Goal: Information Seeking & Learning: Understand process/instructions

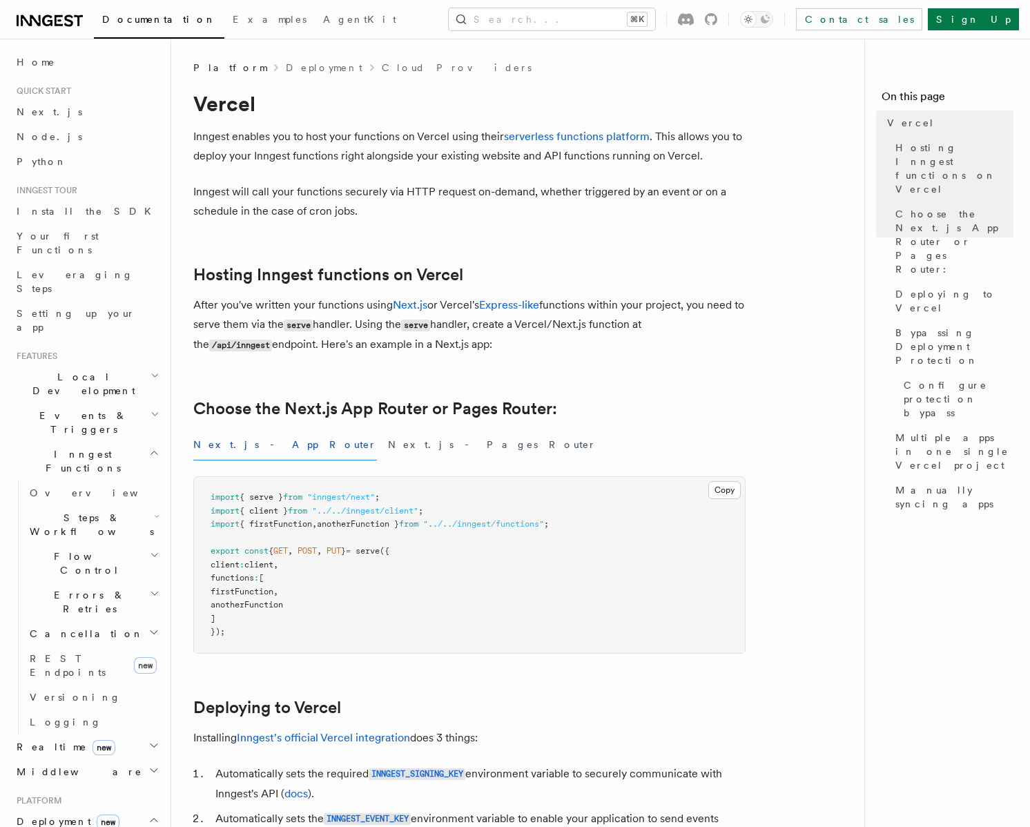
scroll to position [256, 0]
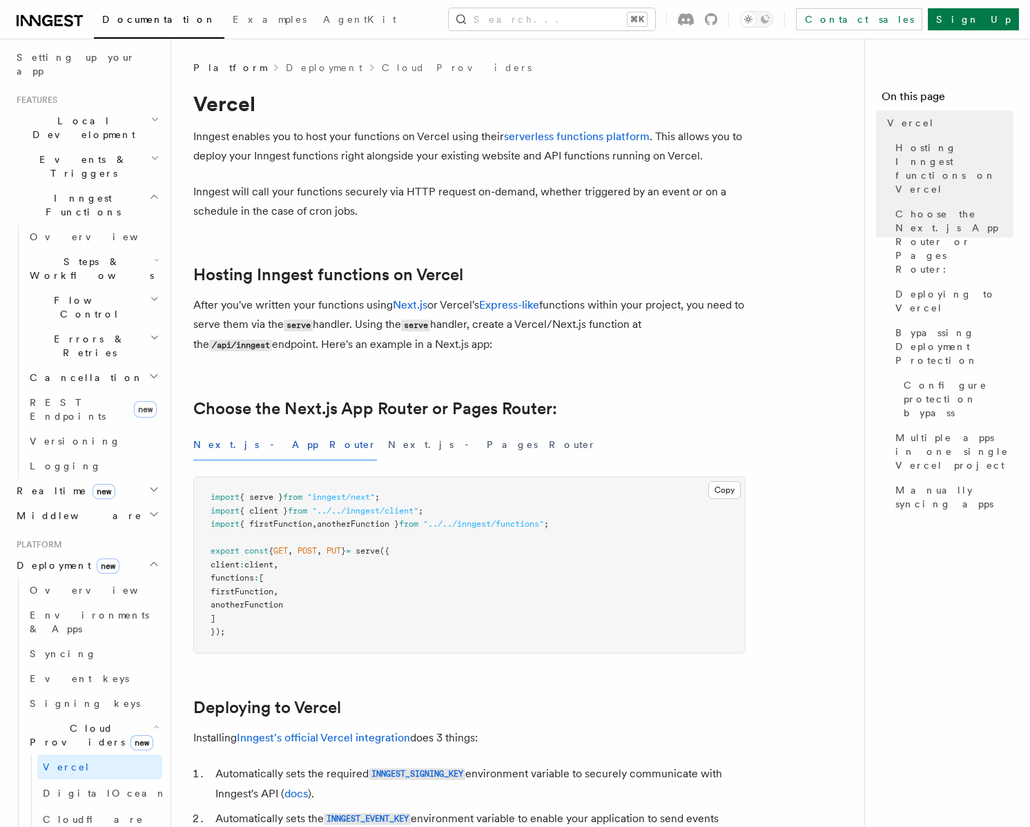
click at [732, 275] on h2 "Hosting Inngest functions on Vercel" at bounding box center [469, 274] width 552 height 19
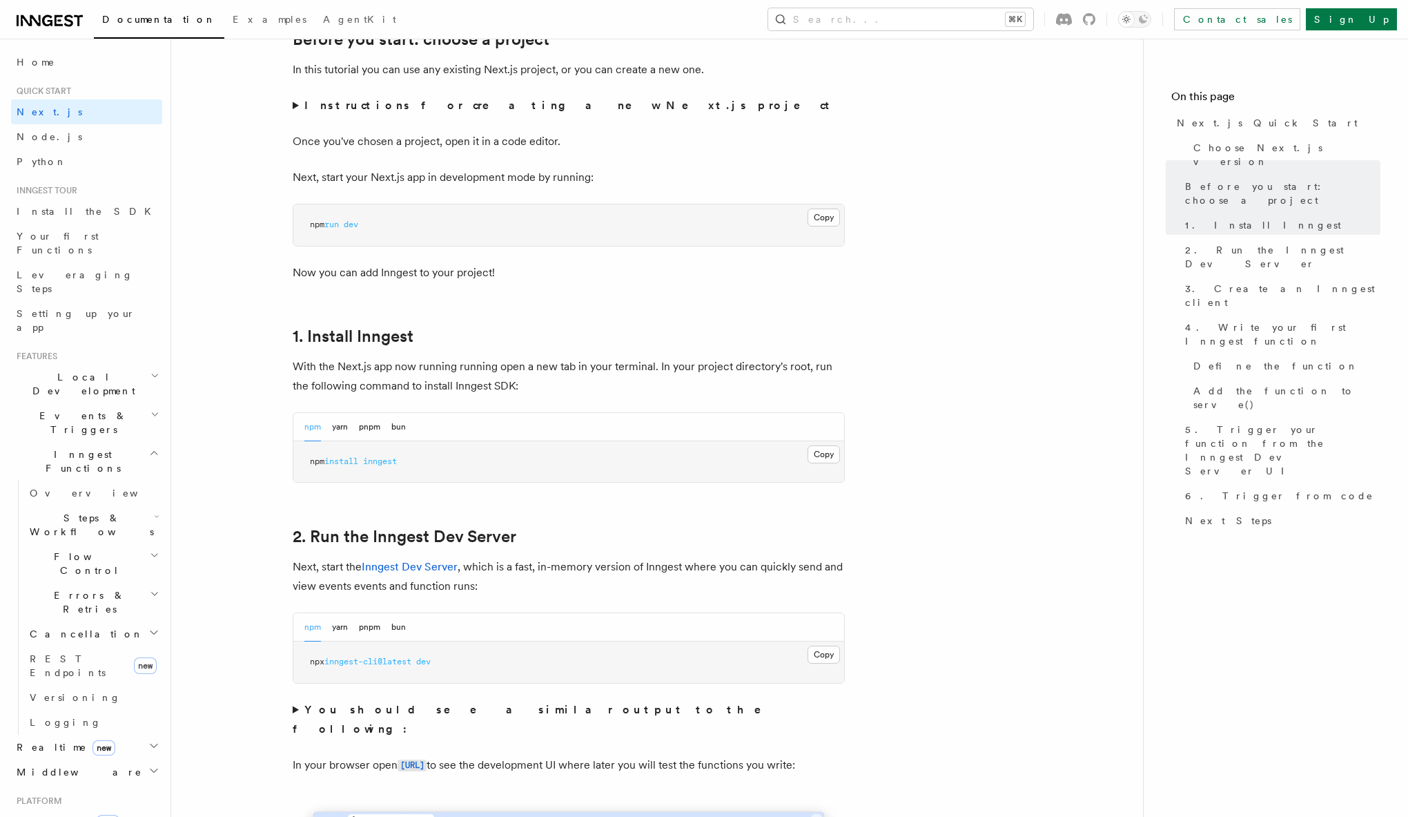
scroll to position [503, 0]
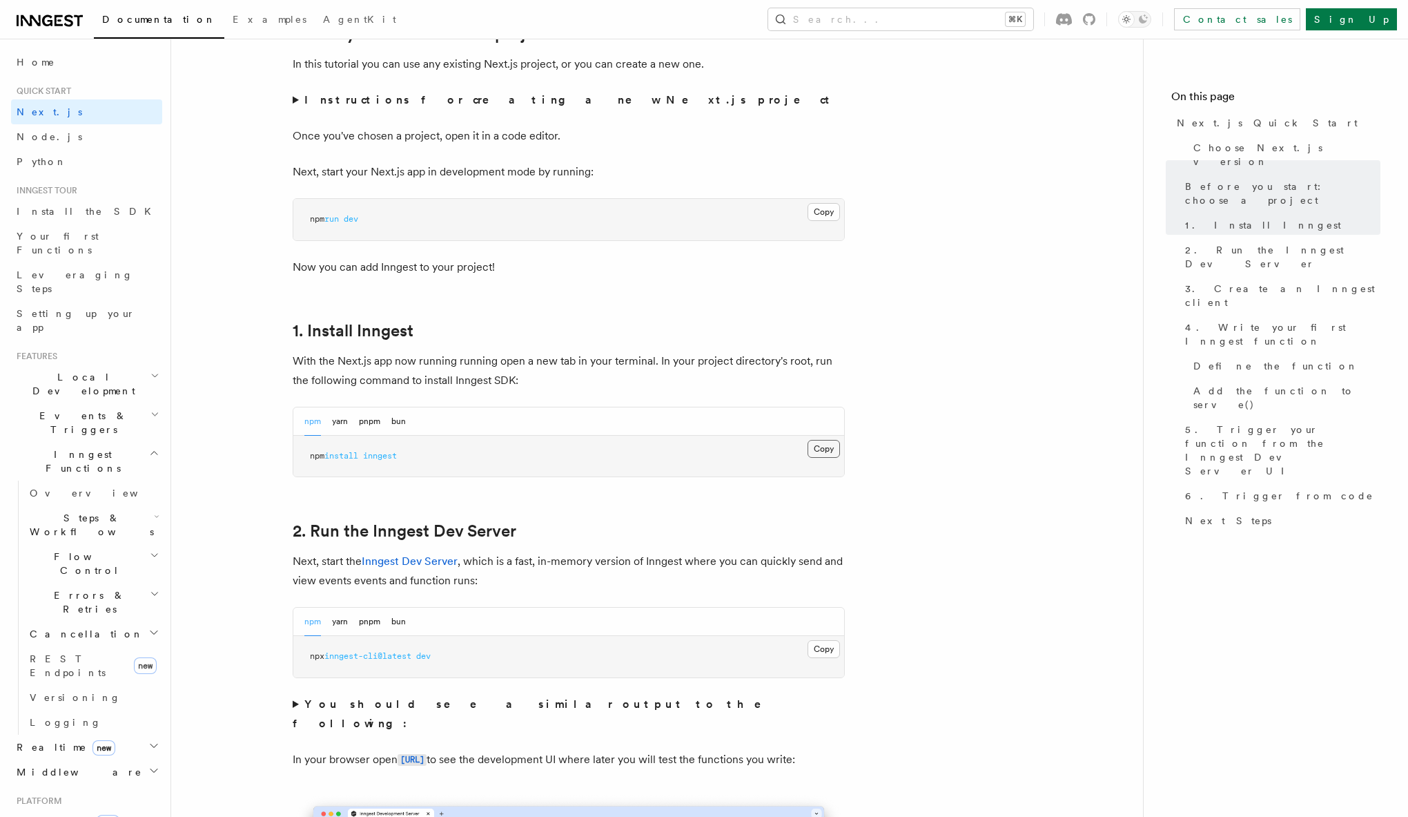
click at [830, 449] on button "Copy Copied" at bounding box center [824, 449] width 32 height 18
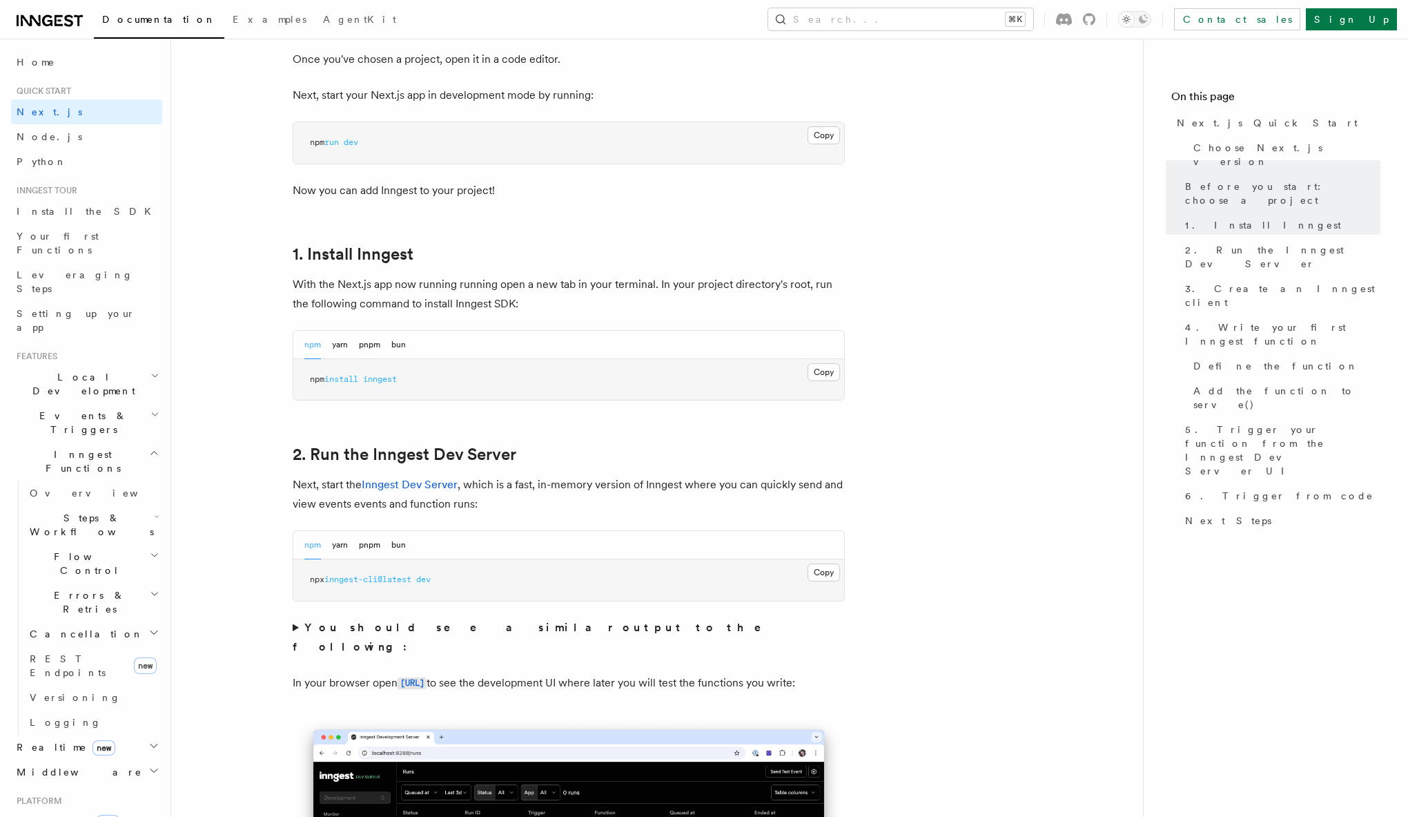
scroll to position [609, 0]
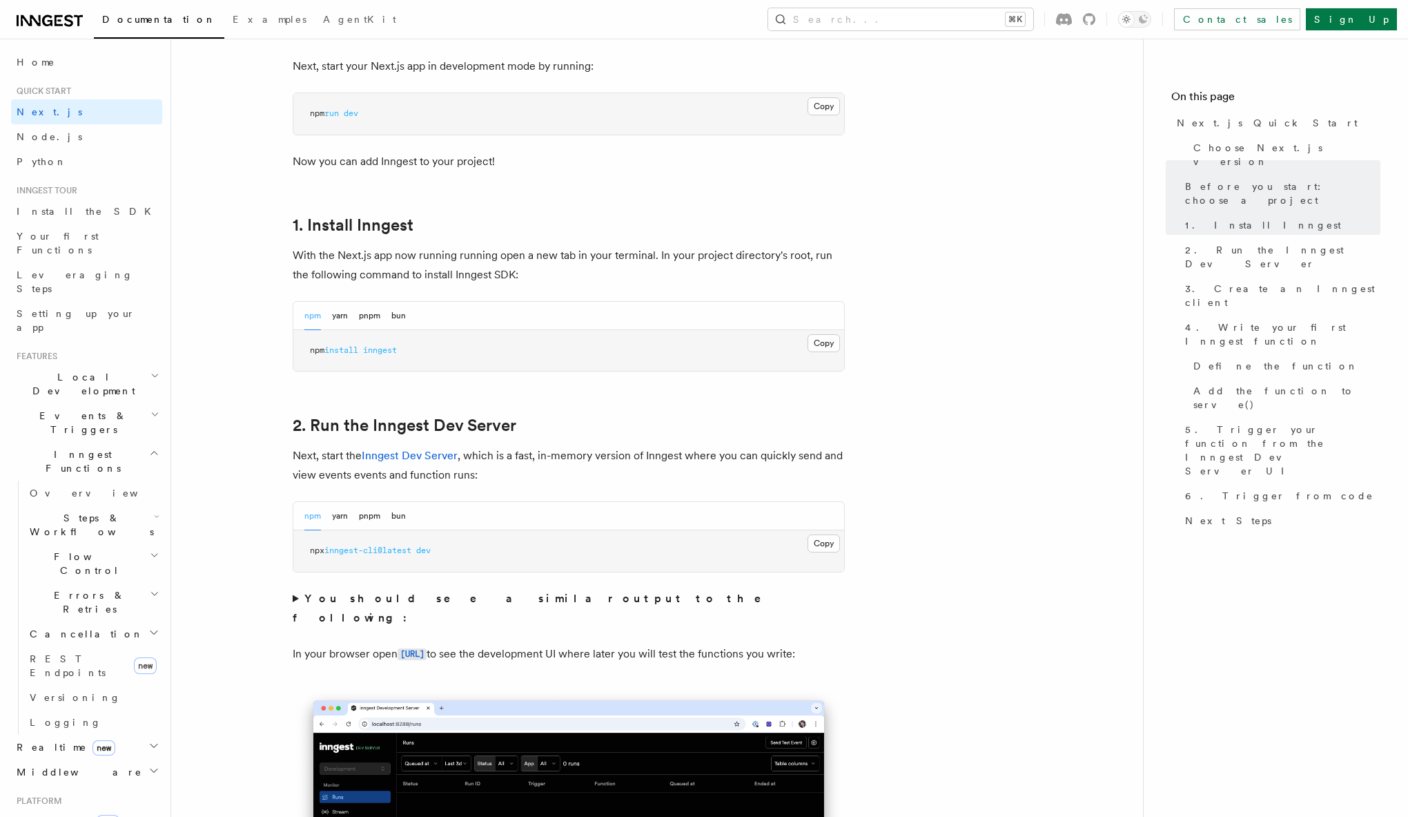
click at [829, 542] on button "Copy Copied" at bounding box center [824, 543] width 32 height 18
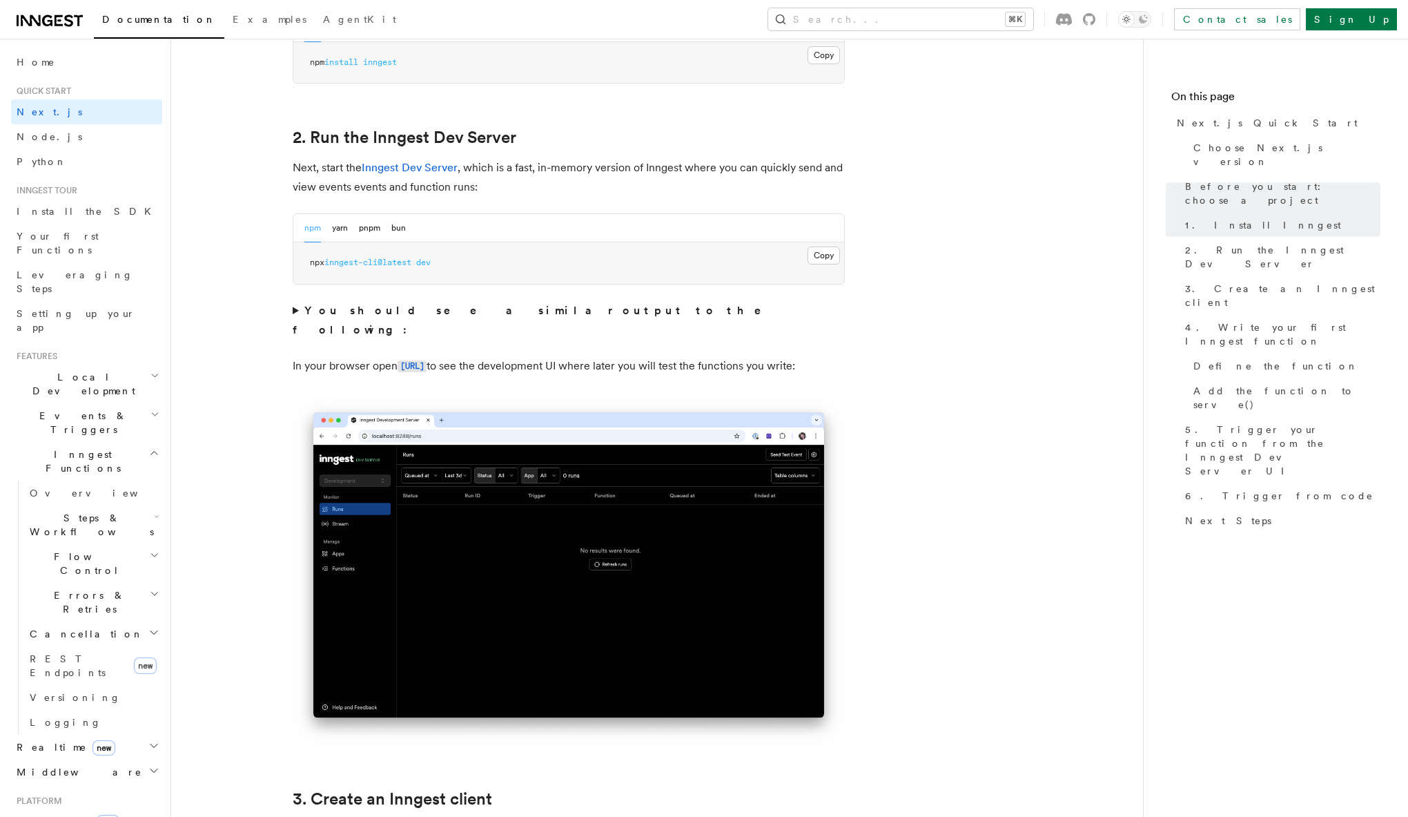
scroll to position [905, 0]
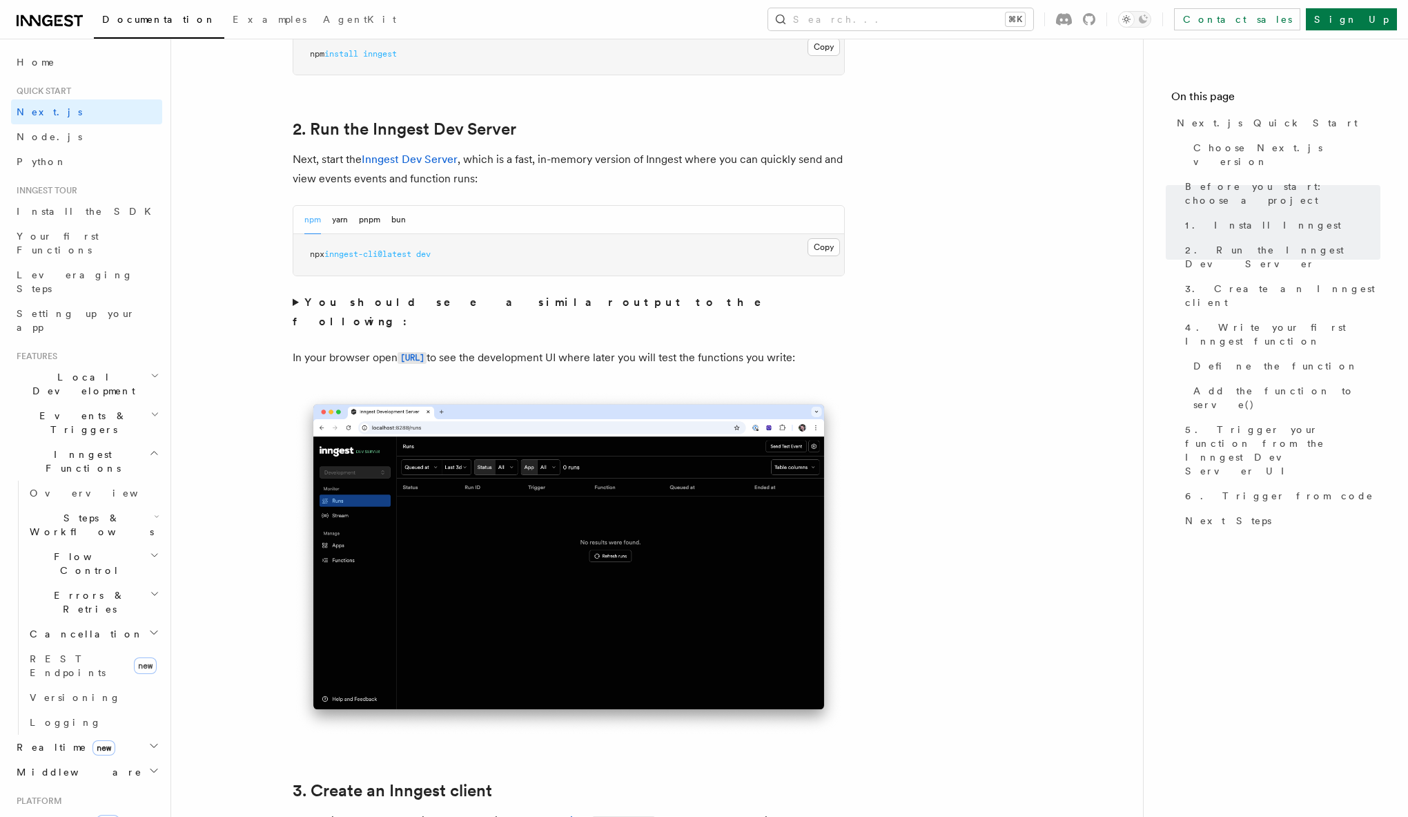
click at [294, 302] on summary "You should see a similar output to the following:" at bounding box center [569, 312] width 552 height 39
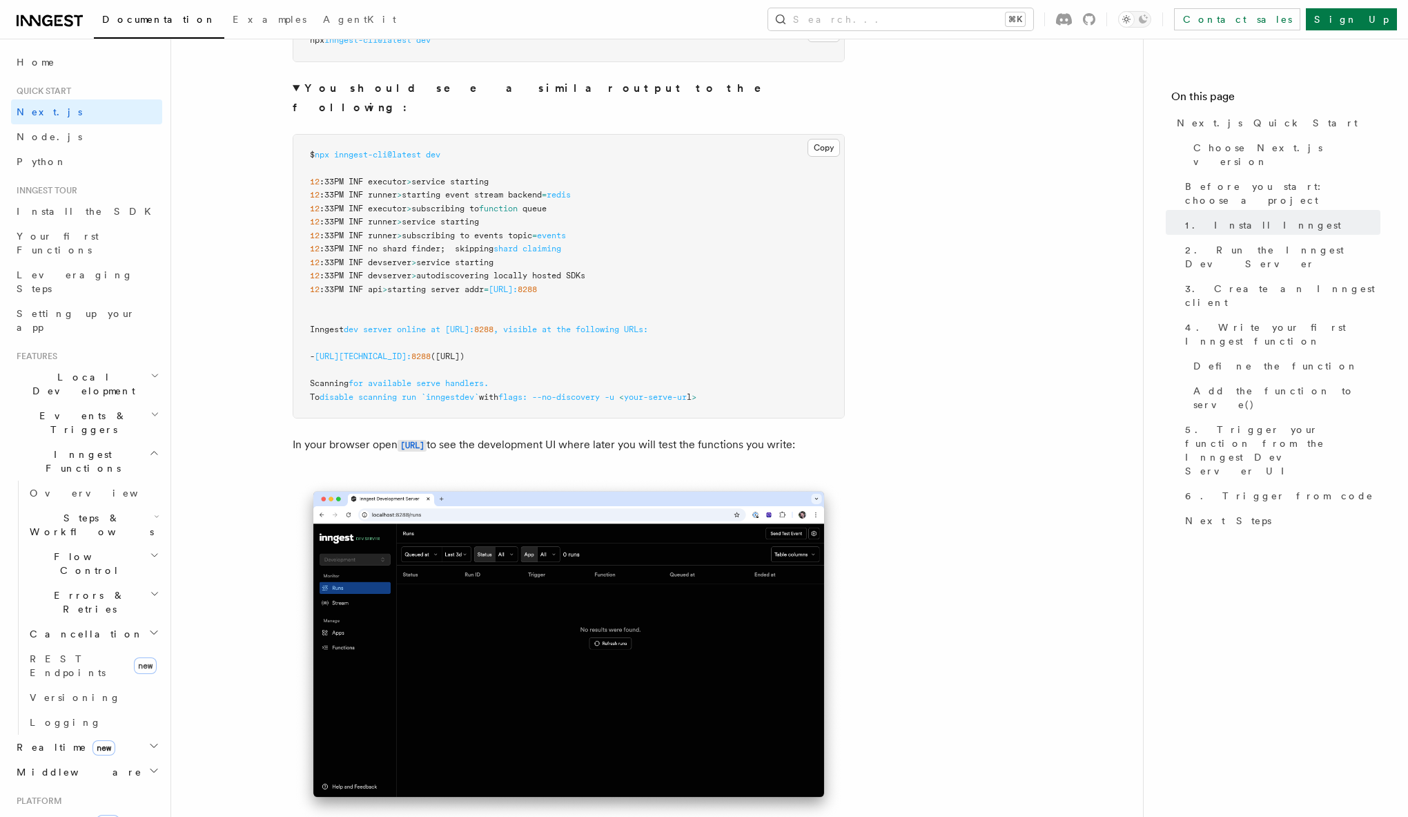
scroll to position [1123, 0]
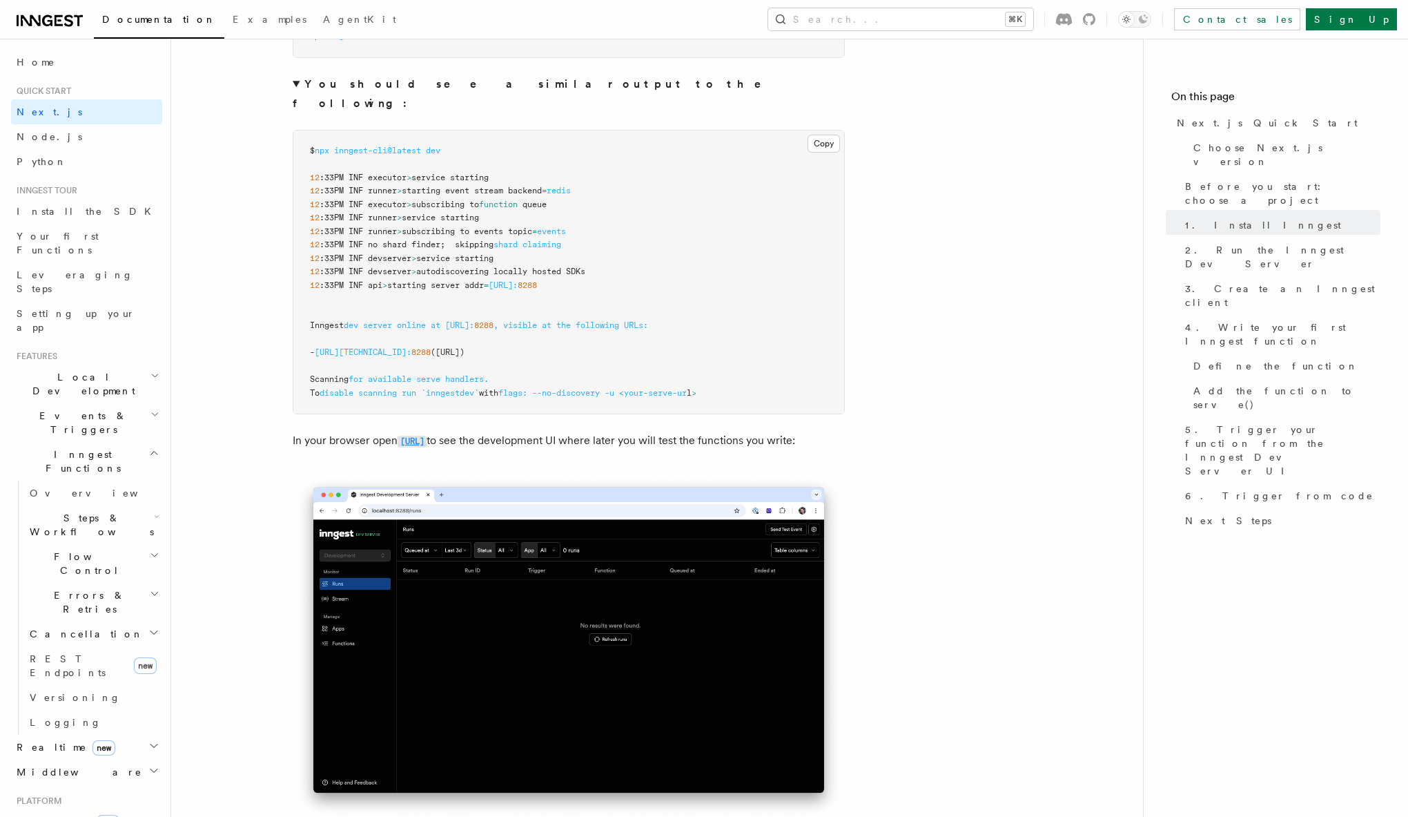
click at [427, 436] on code "[URL]" at bounding box center [412, 442] width 29 height 12
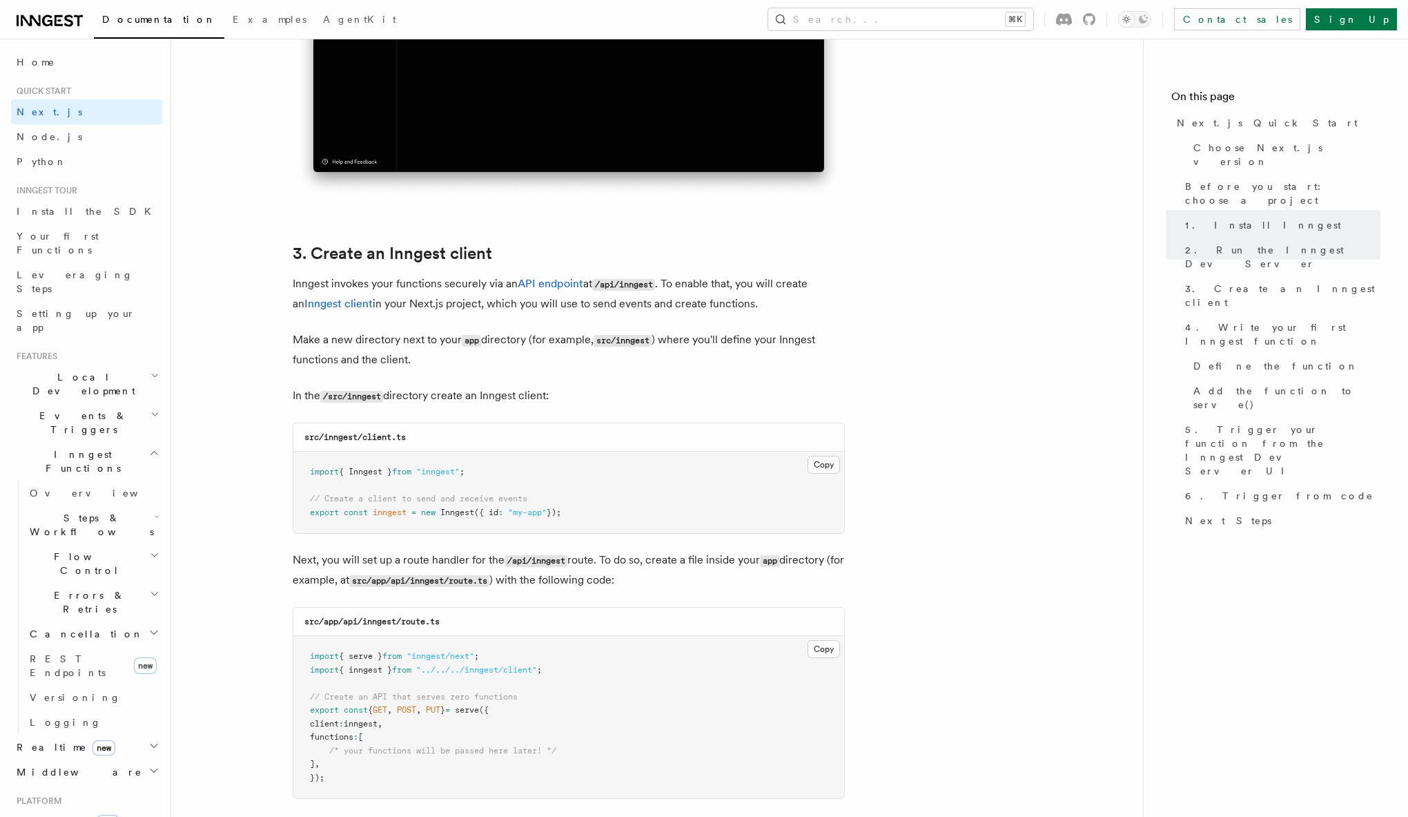
scroll to position [1443, 0]
click at [822, 466] on button "Copy Copied" at bounding box center [824, 464] width 32 height 18
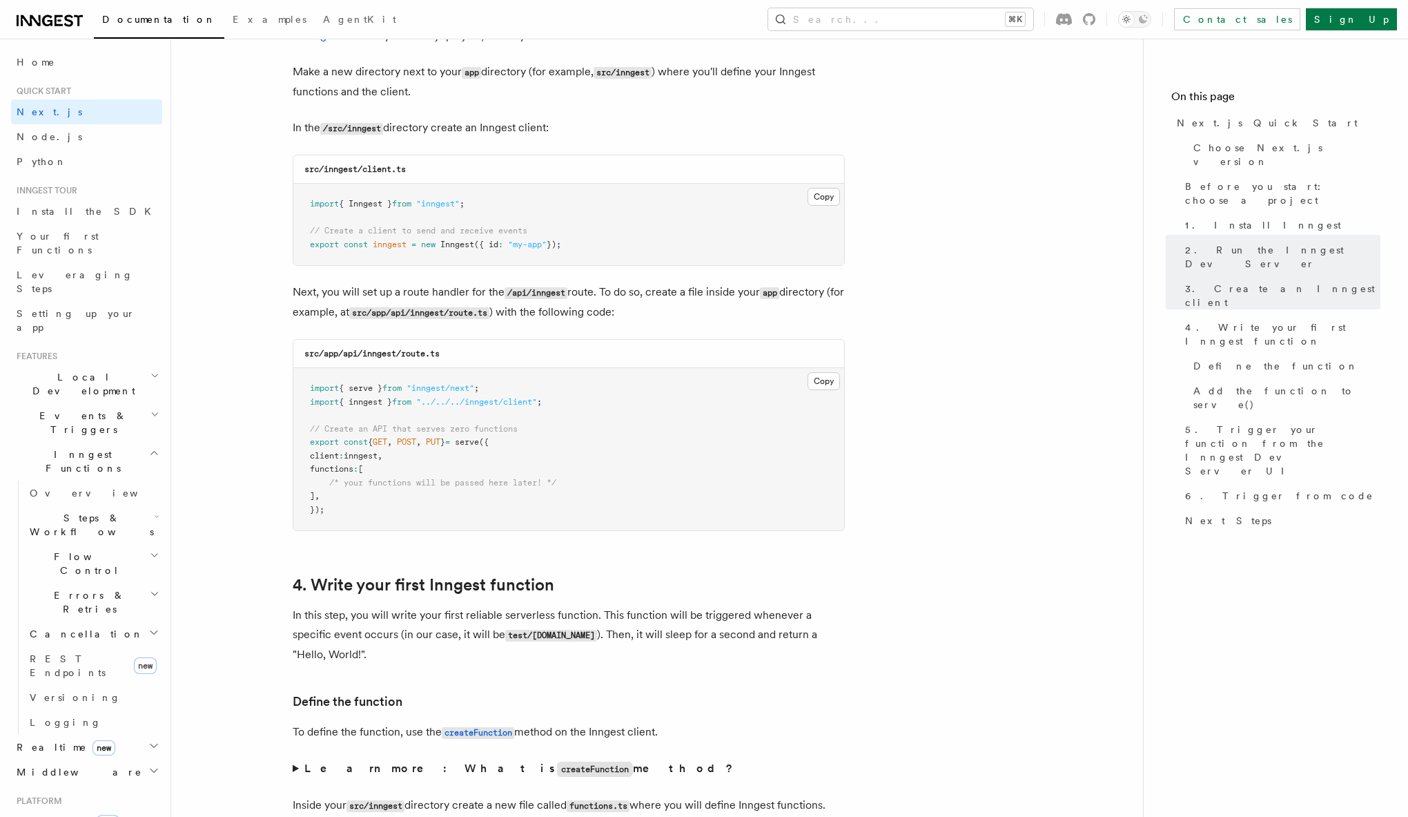
scroll to position [1719, 0]
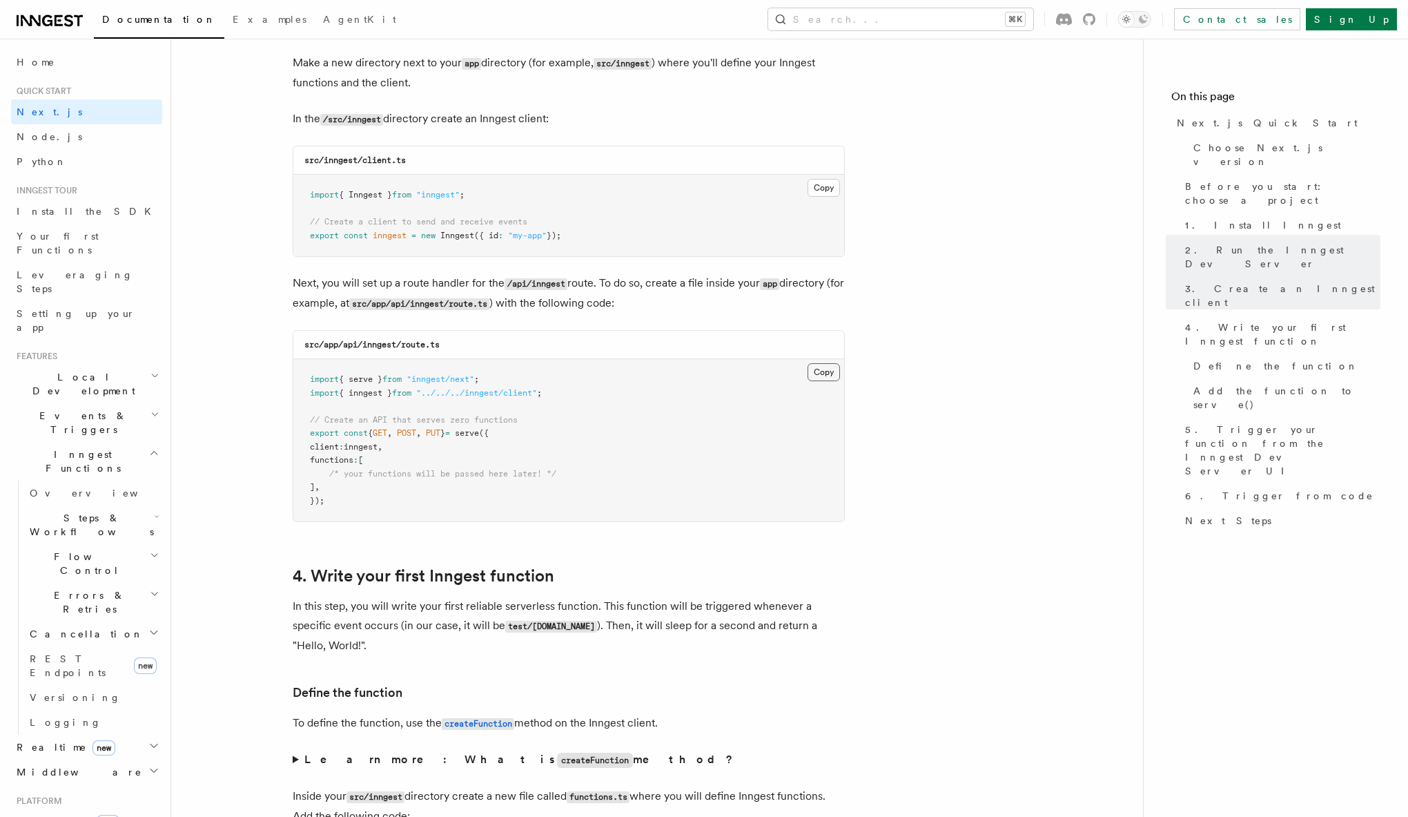
click at [823, 374] on button "Copy Copied" at bounding box center [824, 372] width 32 height 18
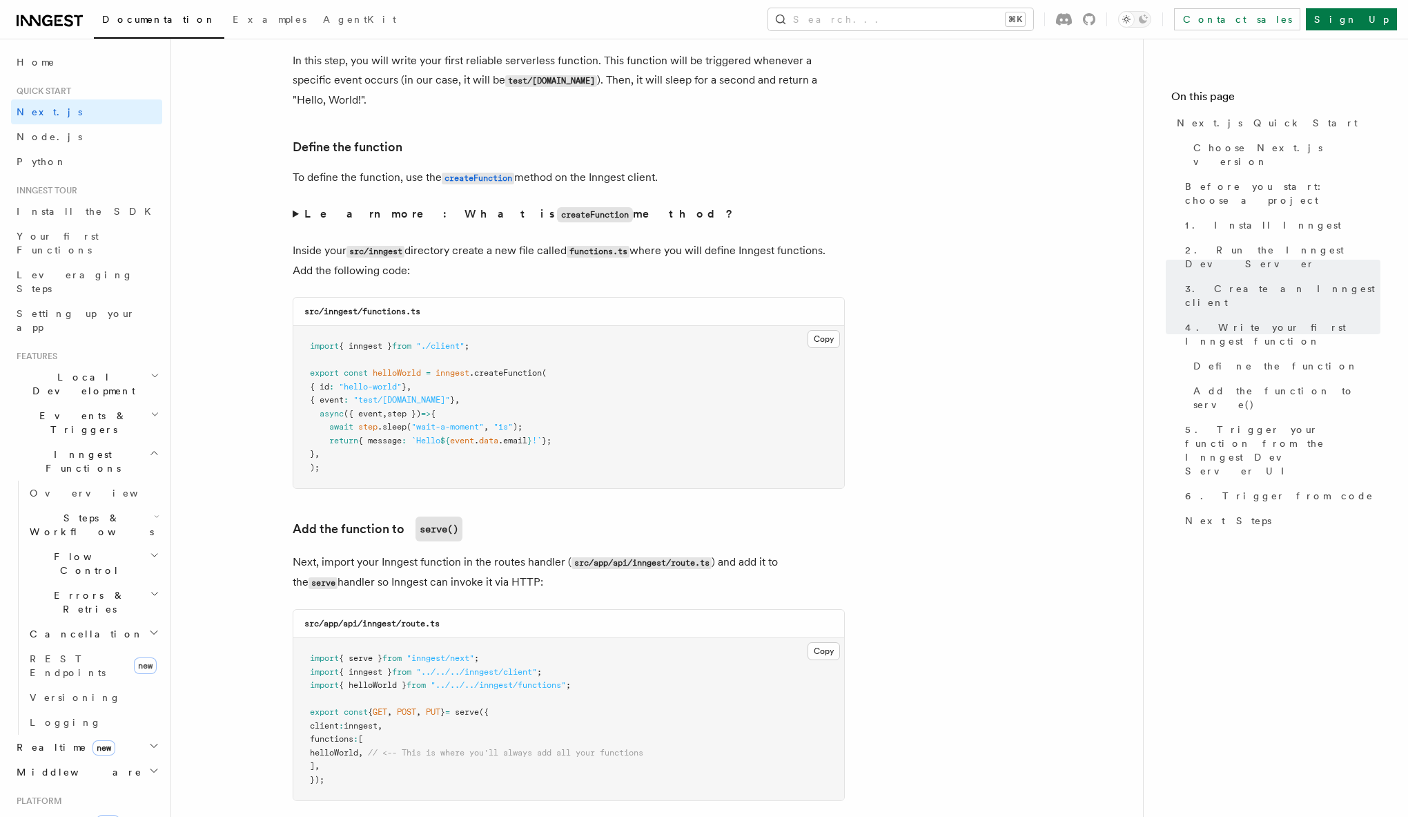
scroll to position [2266, 0]
click at [295, 215] on summary "Learn more: What is createFunction method?" at bounding box center [569, 213] width 552 height 20
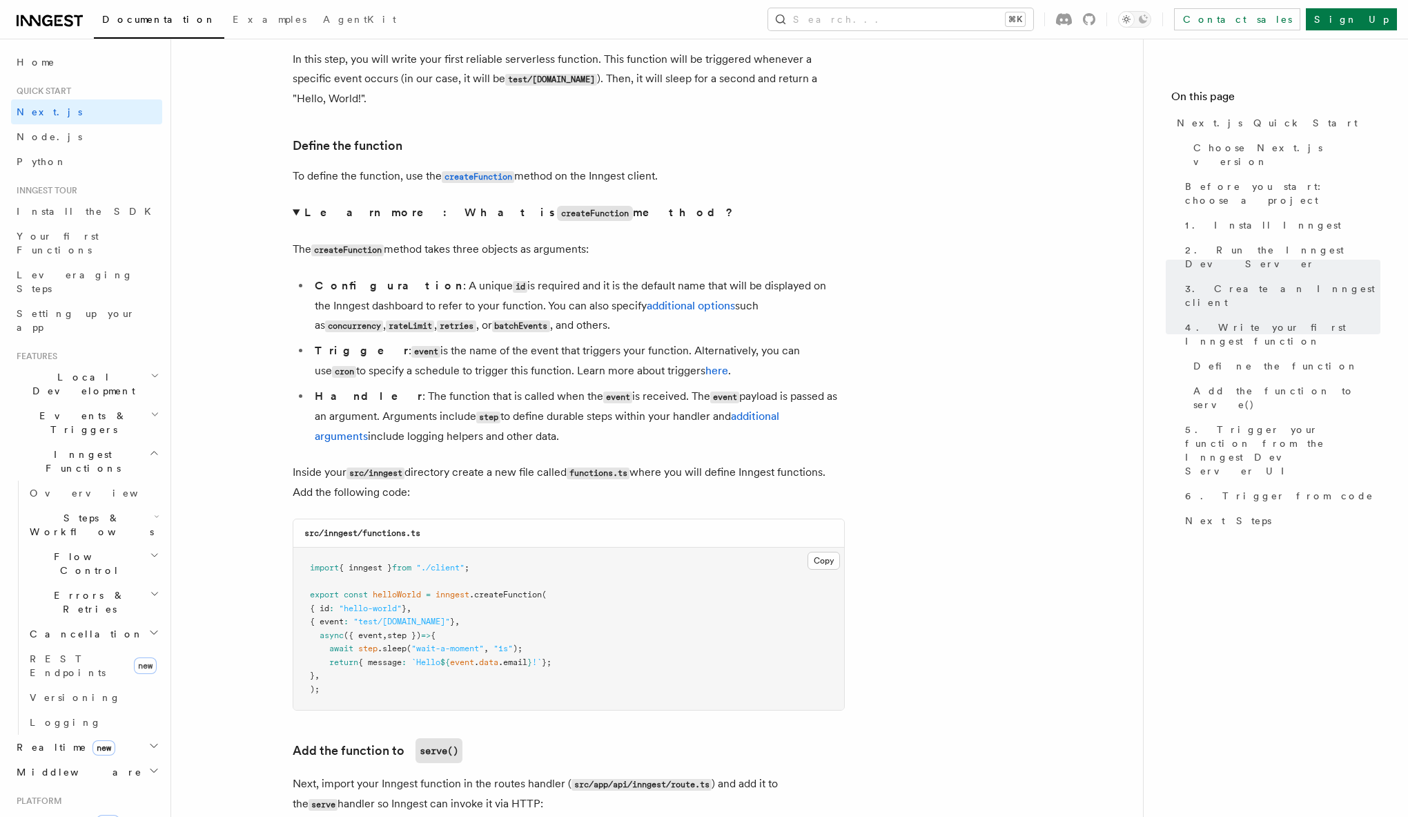
click at [295, 215] on summary "Learn more: What is createFunction method?" at bounding box center [569, 213] width 552 height 20
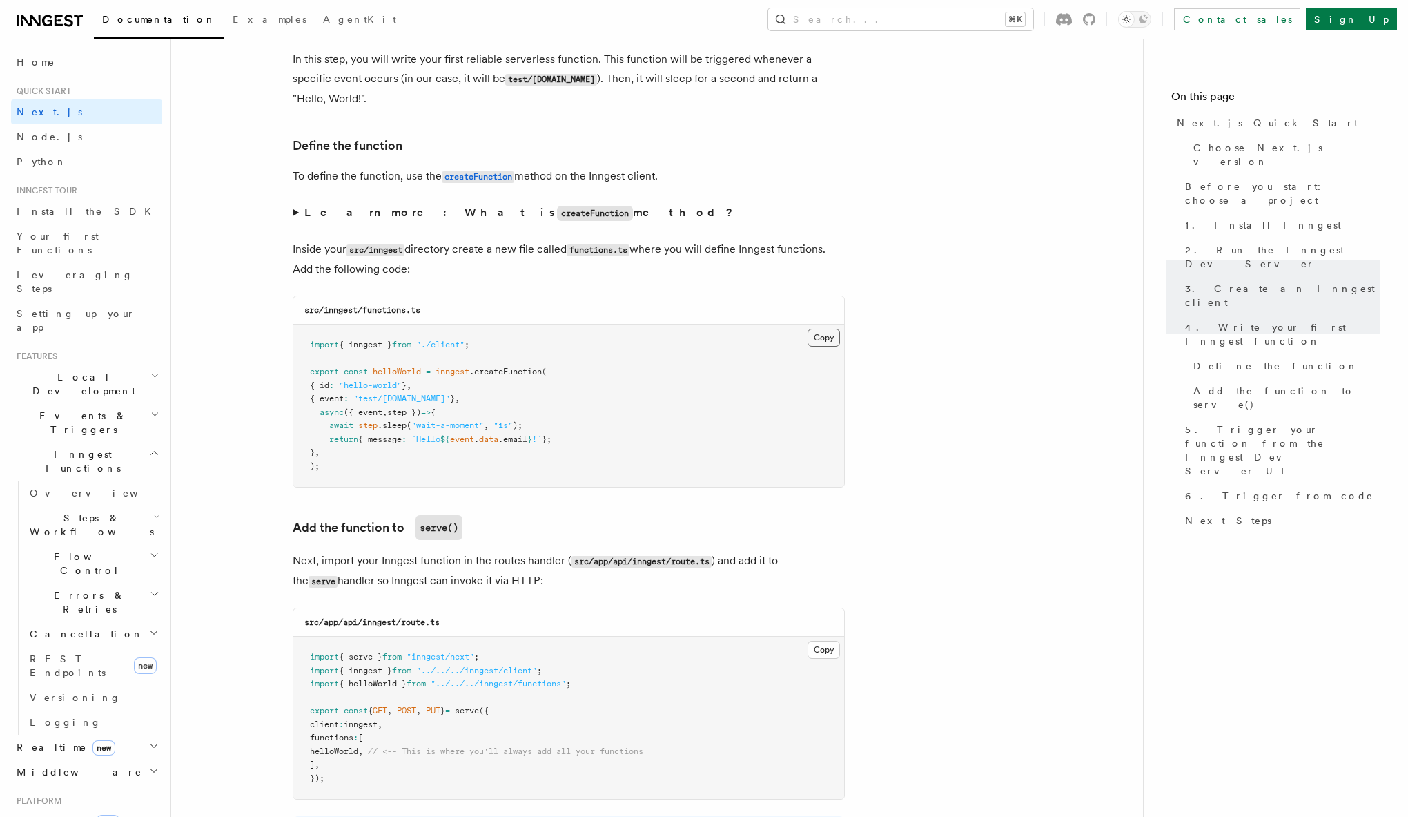
click at [817, 344] on button "Copy Copied" at bounding box center [824, 338] width 32 height 18
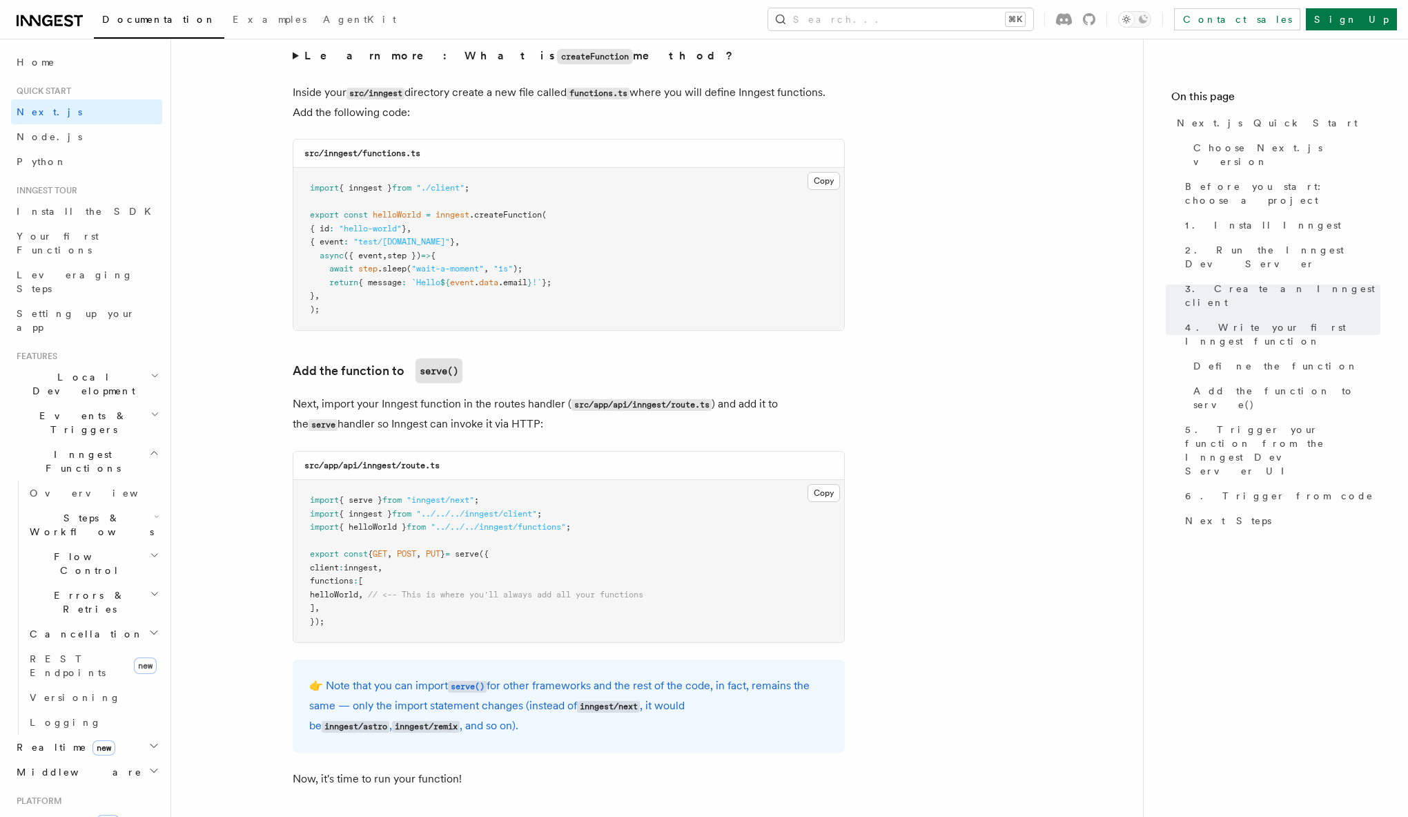
scroll to position [2422, 0]
click at [829, 186] on button "Copy Copied" at bounding box center [824, 182] width 32 height 18
click at [522, 215] on span ".createFunction" at bounding box center [505, 216] width 72 height 10
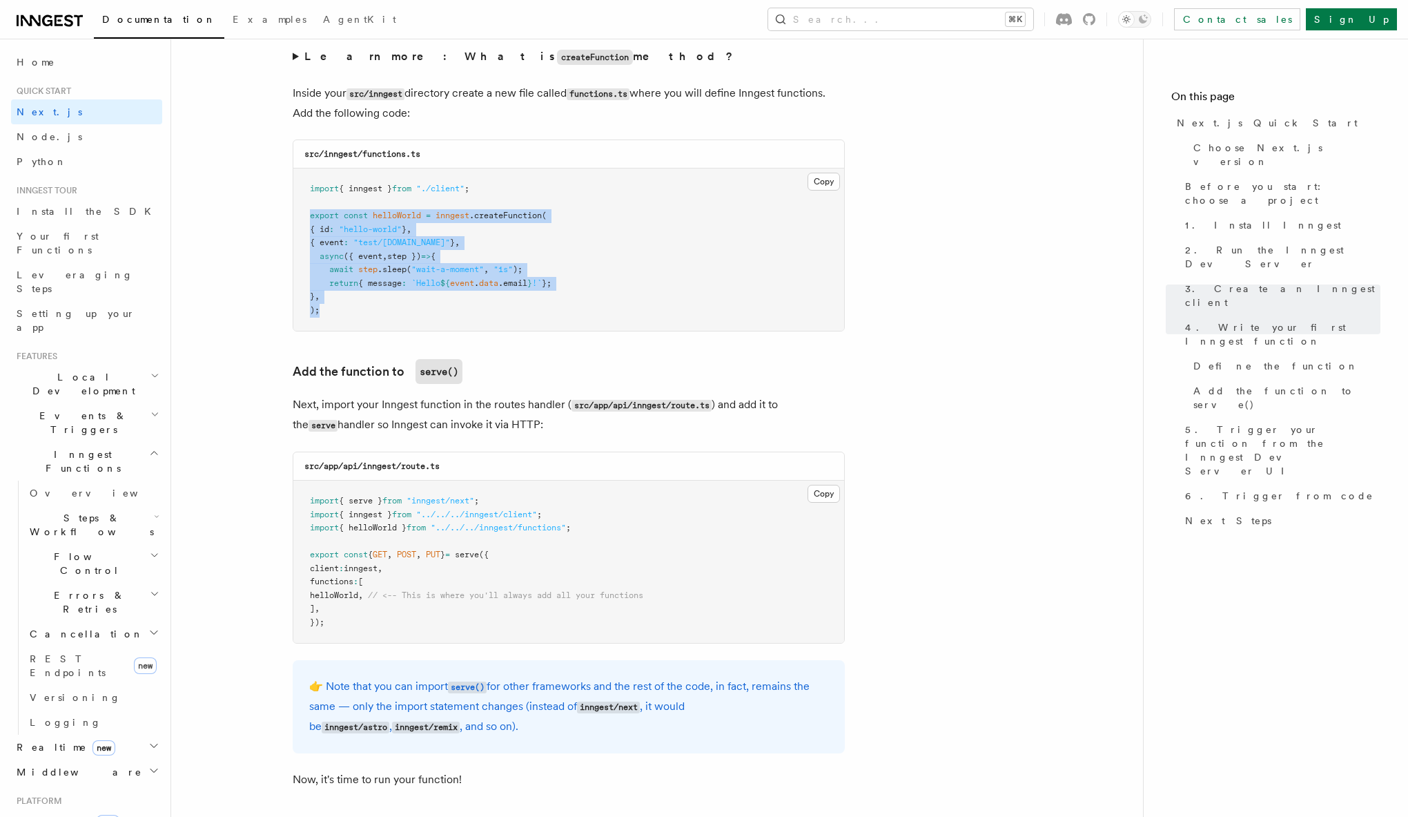
drag, startPoint x: 311, startPoint y: 220, endPoint x: 331, endPoint y: 309, distance: 91.3
click at [331, 309] on pre "import { inngest } from "./client" ; export const helloWorld = inngest .createF…" at bounding box center [568, 249] width 551 height 162
copy code "export const helloWorld = inngest .createFunction ( { id : "hello-world" } , { …"
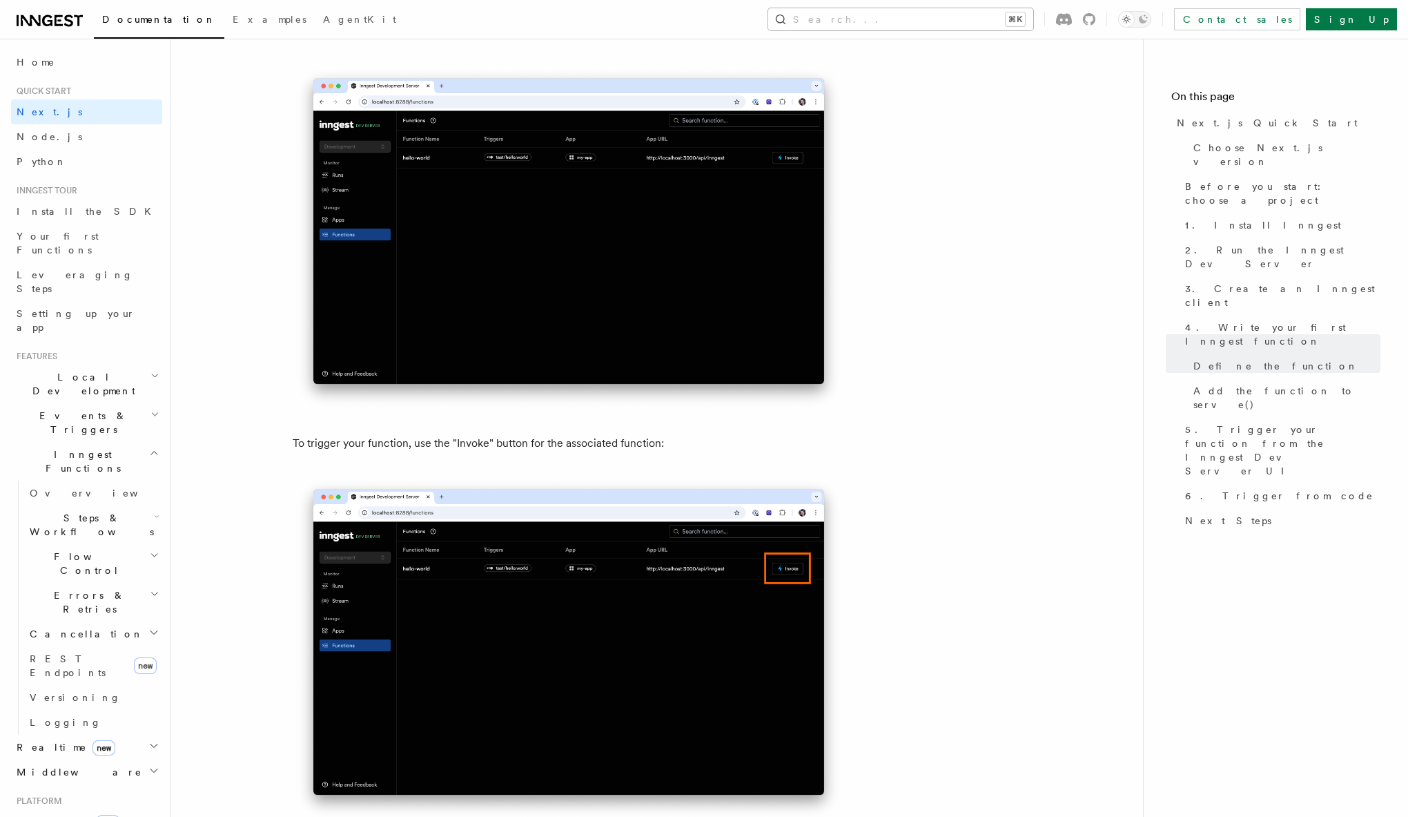
scroll to position [3359, 0]
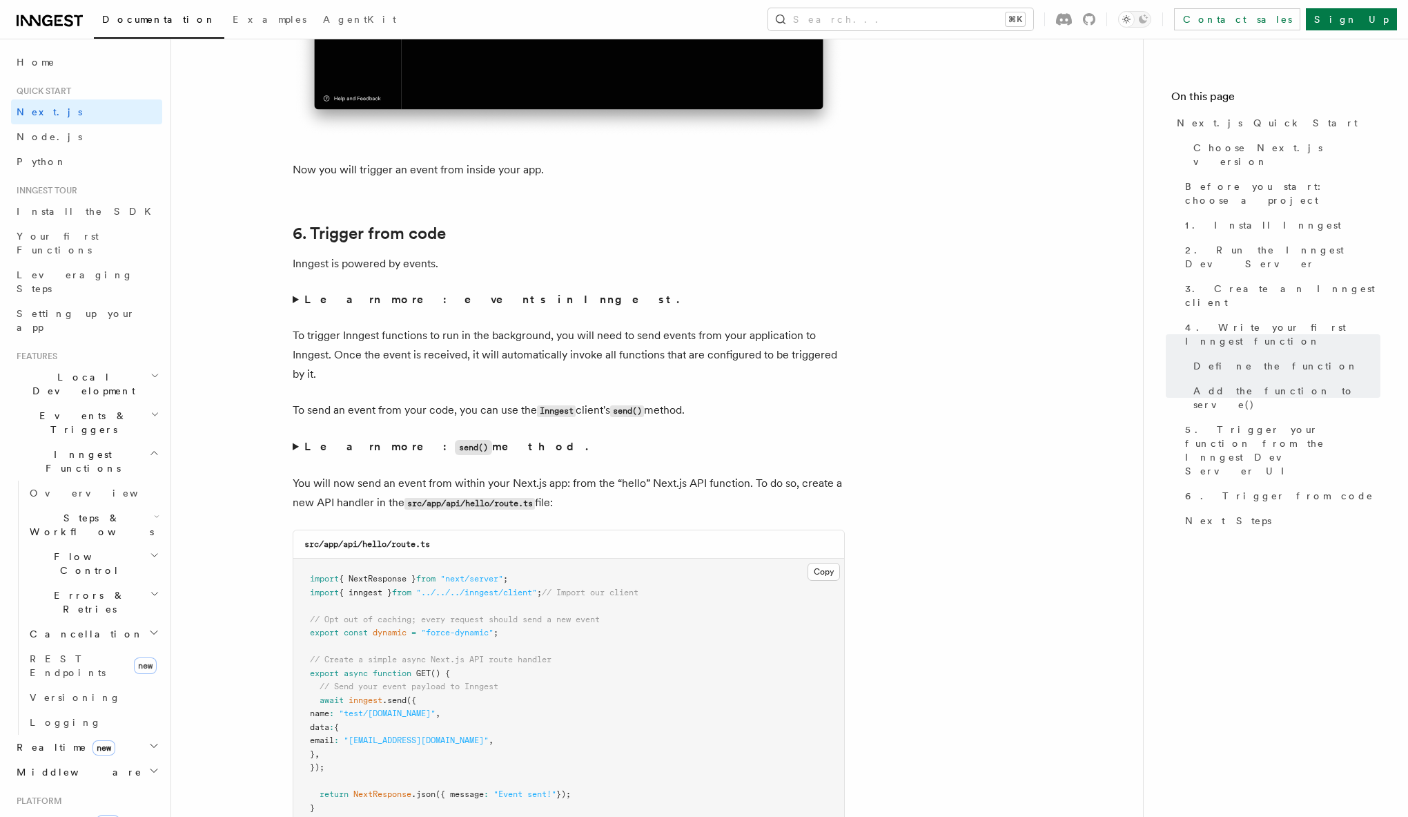
scroll to position [6820, 0]
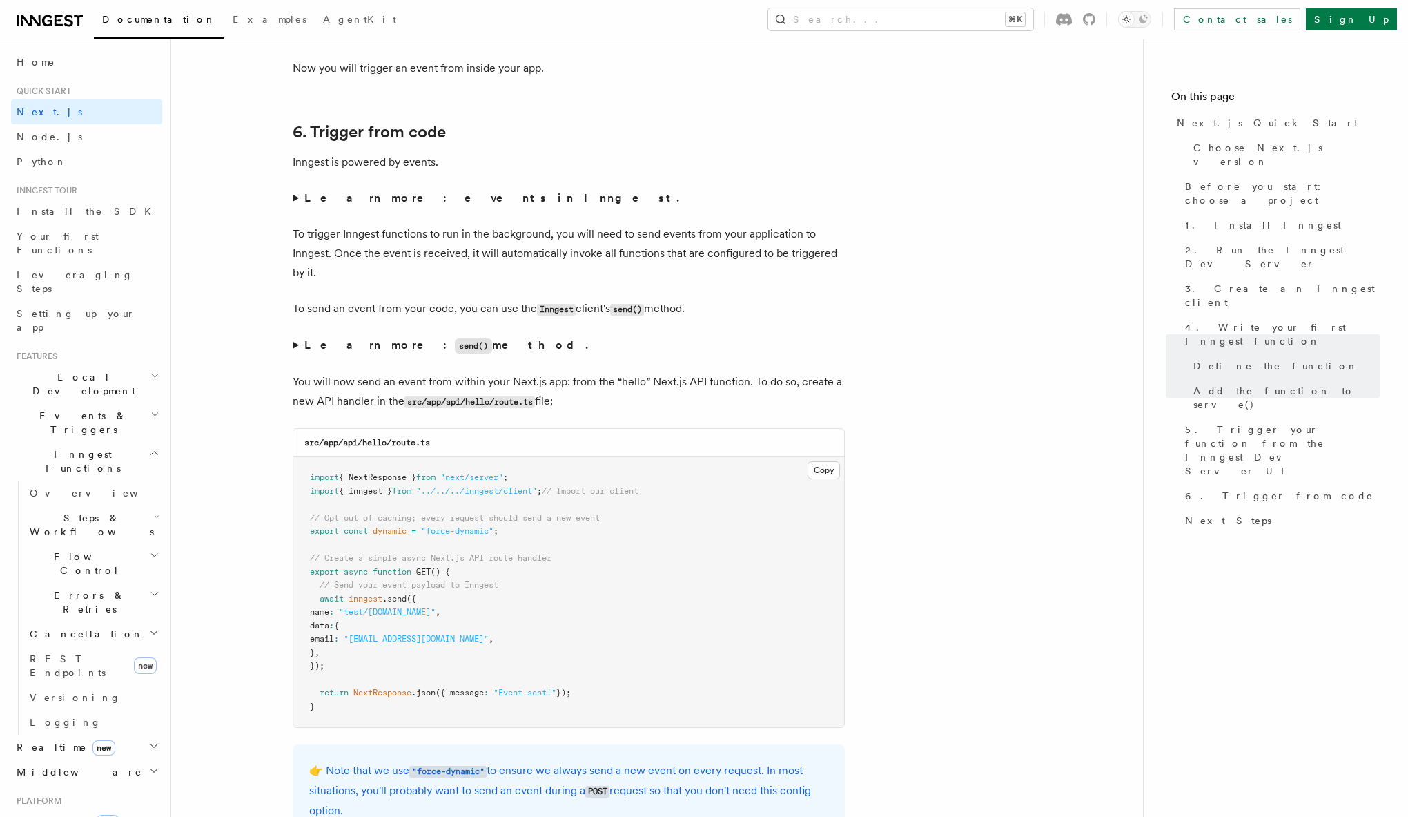
scroll to position [6935, 0]
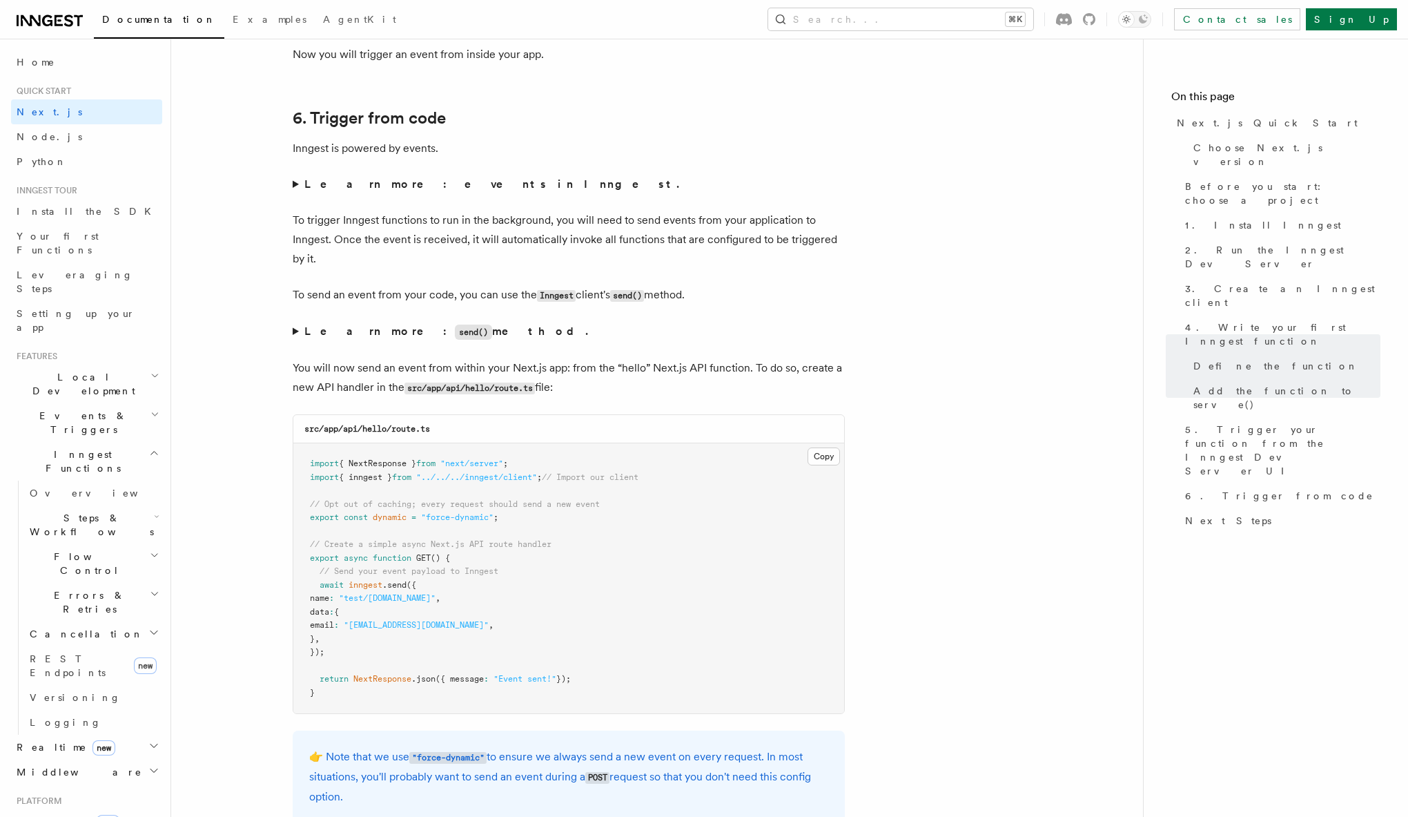
click at [455, 338] on code "send()" at bounding box center [473, 331] width 37 height 15
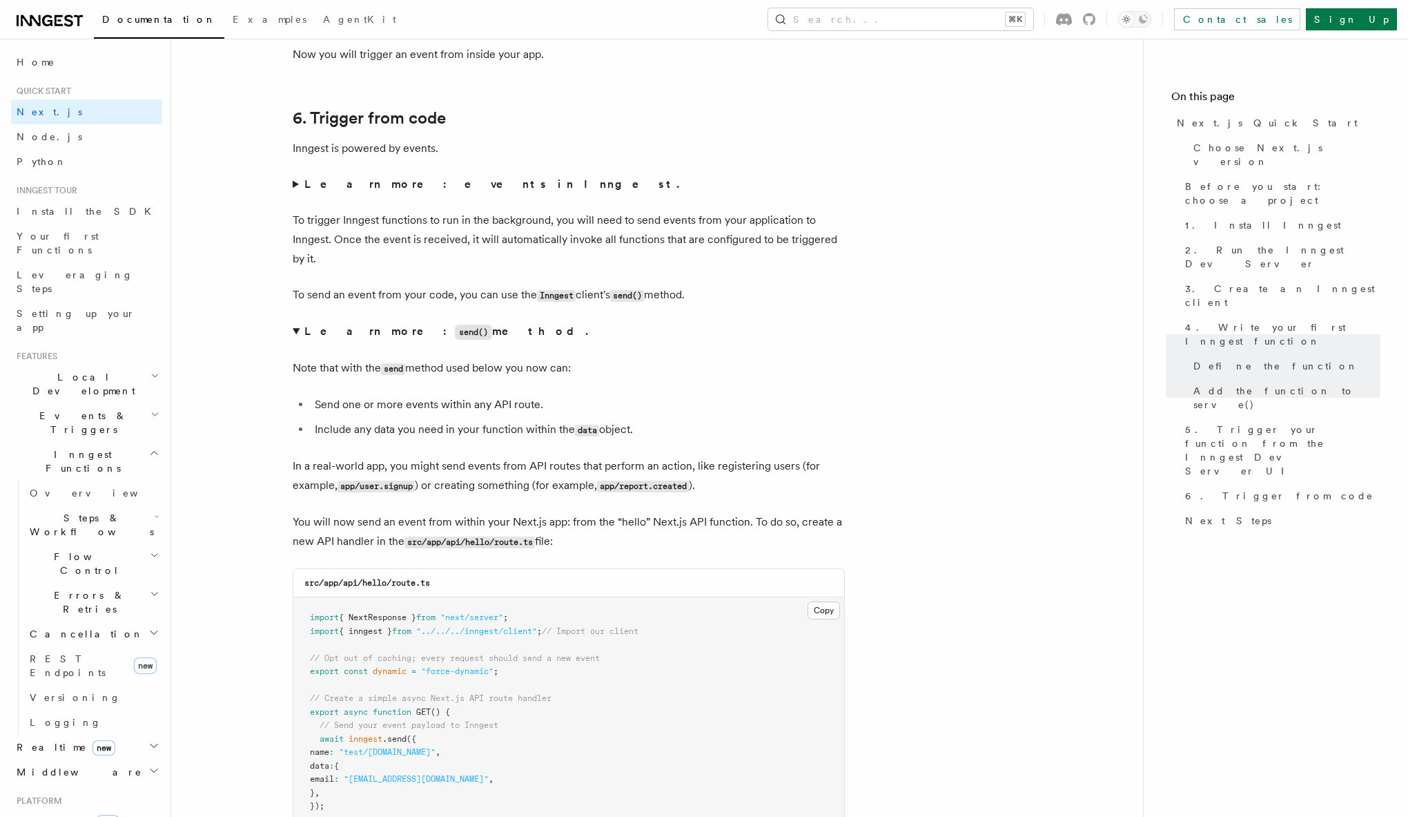
click at [455, 338] on code "send()" at bounding box center [473, 331] width 37 height 15
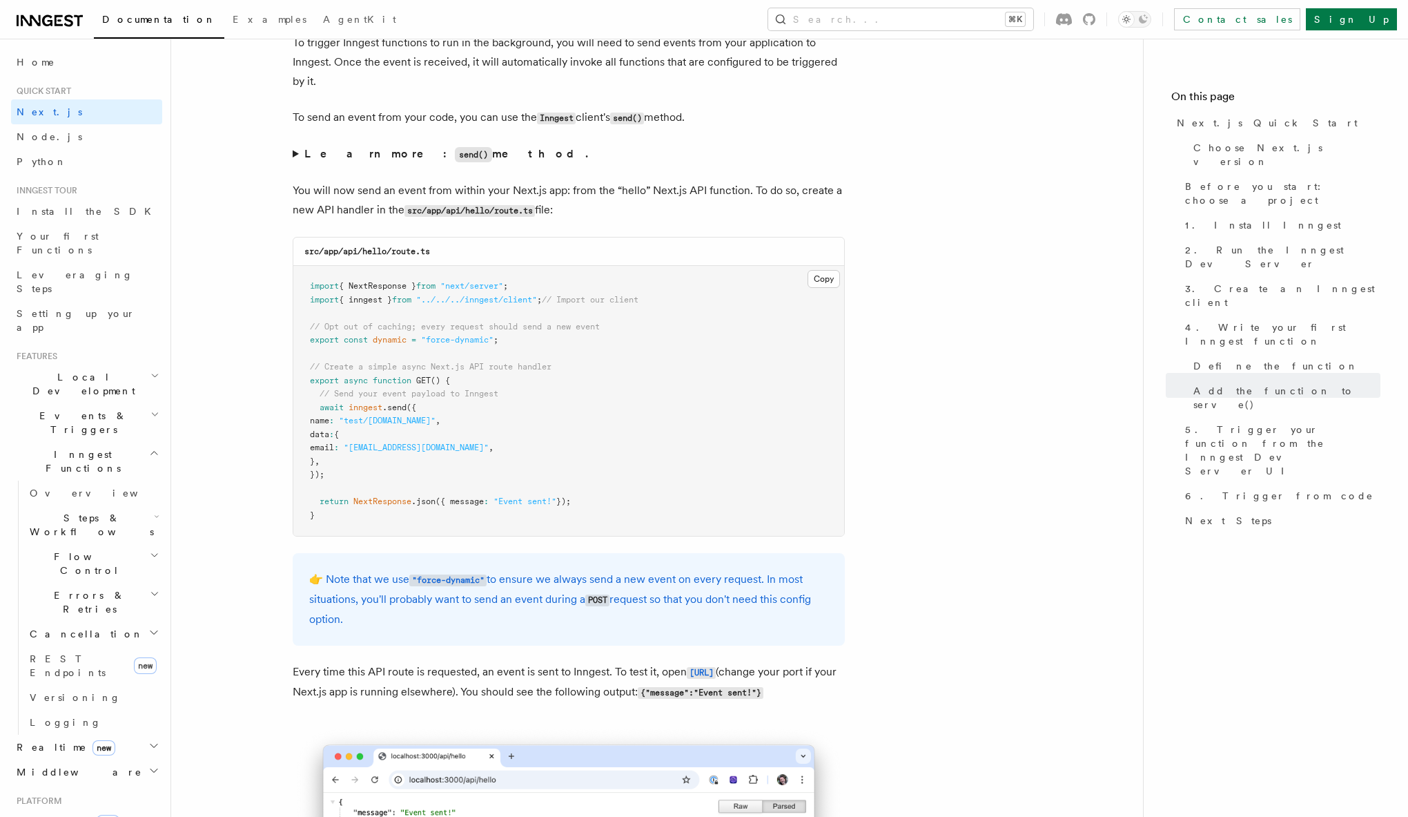
scroll to position [7111, 0]
click at [828, 288] on button "Copy Copied" at bounding box center [824, 280] width 32 height 18
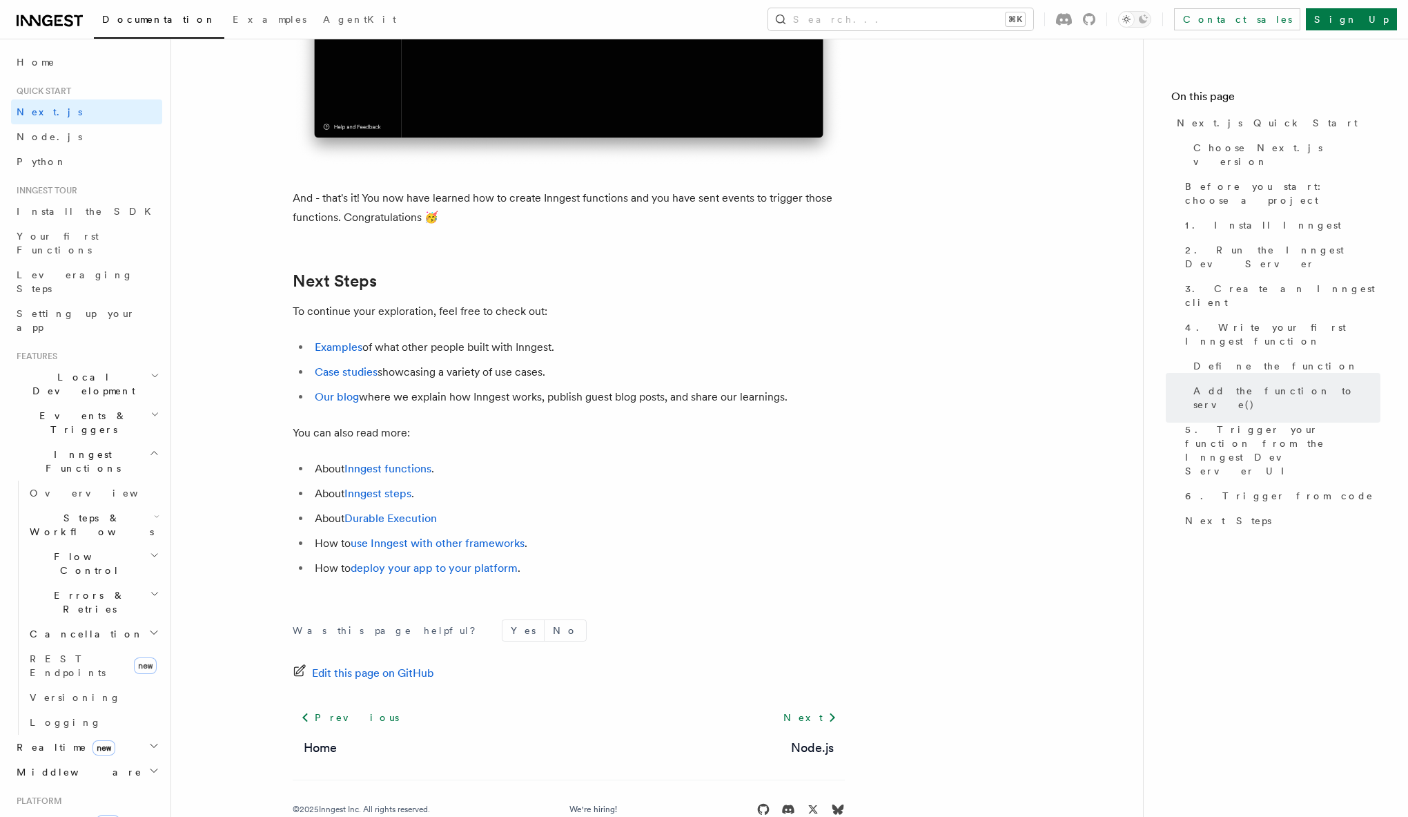
scroll to position [8433, 0]
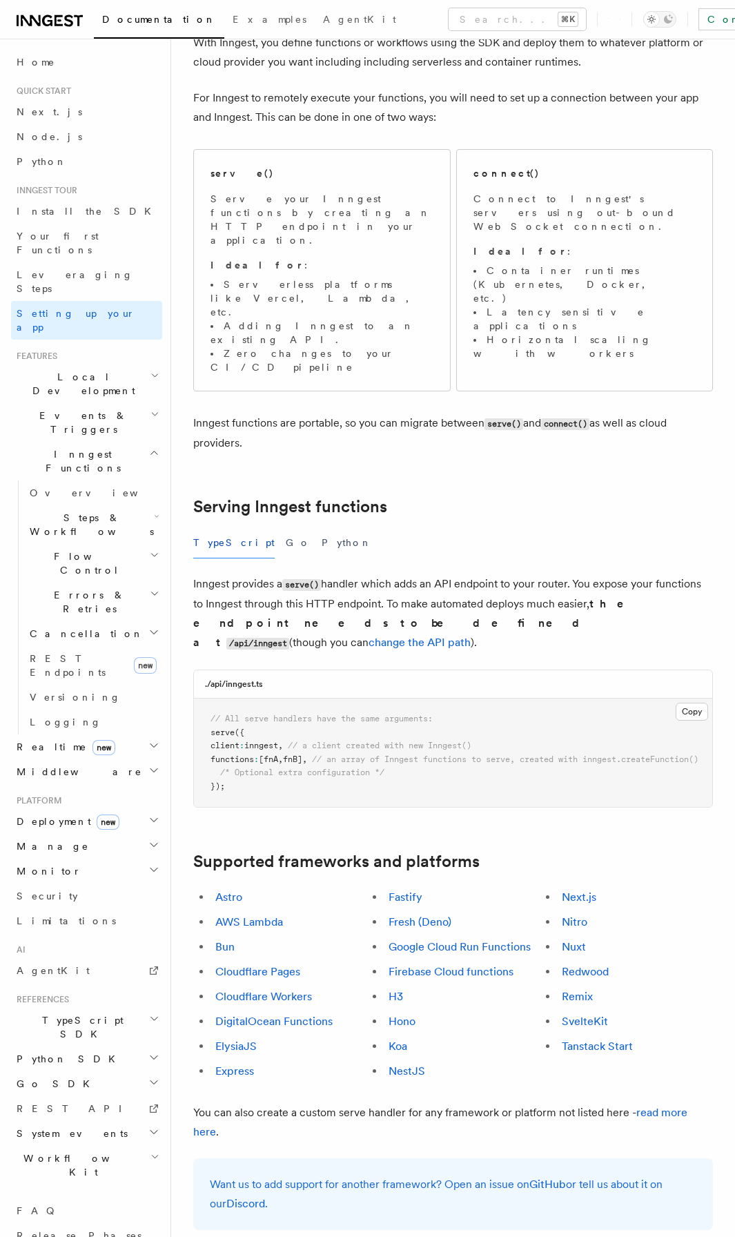
scroll to position [95, 0]
click at [574, 890] on link "Next.js" at bounding box center [579, 896] width 35 height 13
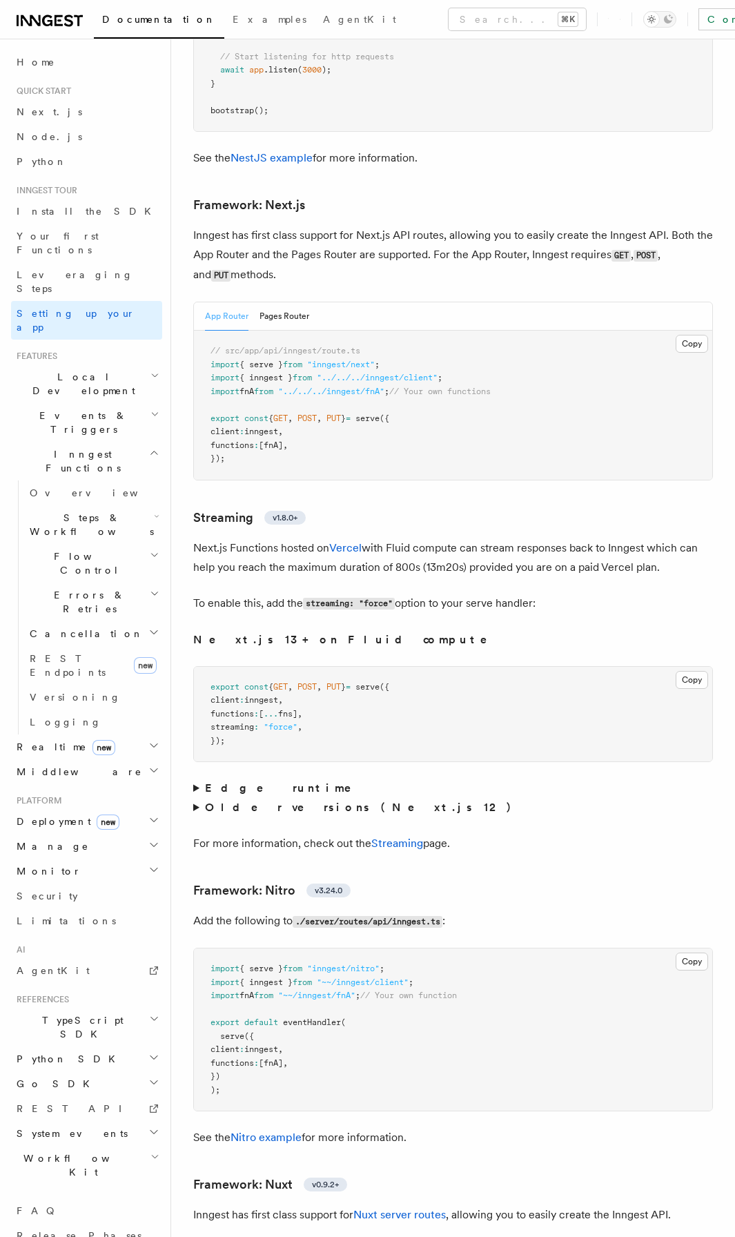
scroll to position [9075, 0]
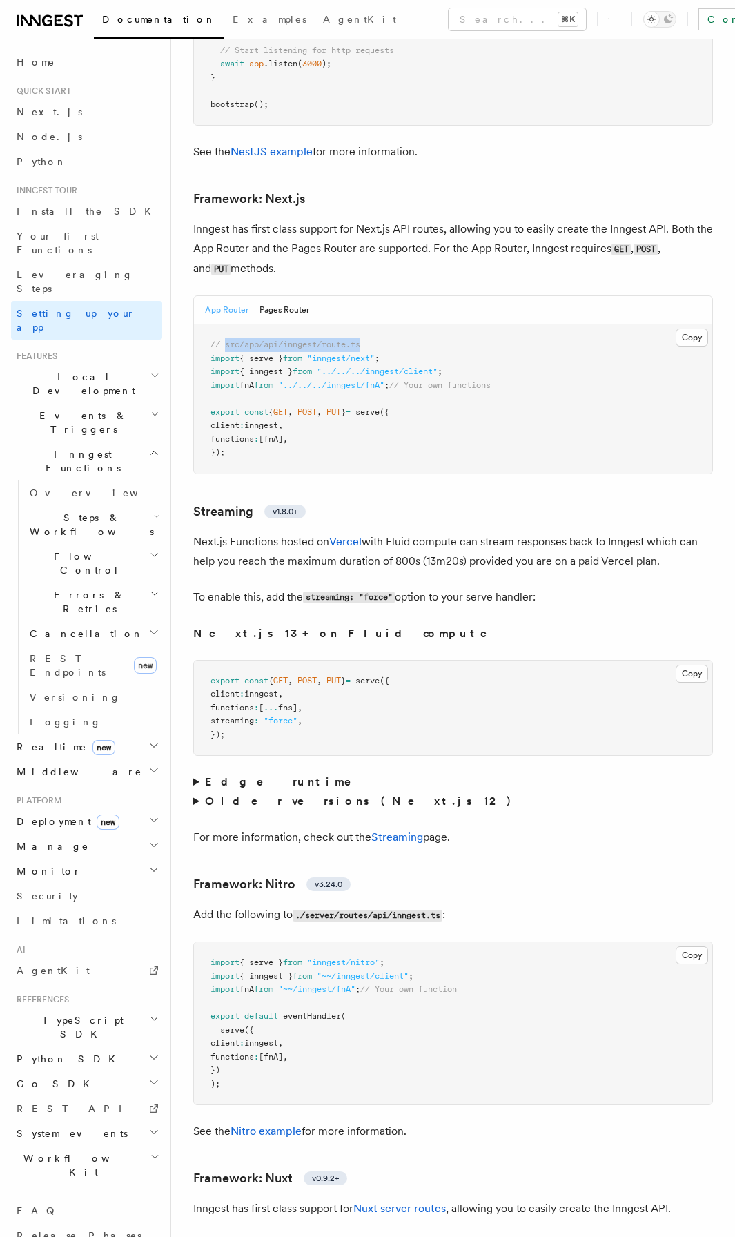
drag, startPoint x: 224, startPoint y: 223, endPoint x: 383, endPoint y: 219, distance: 158.8
click at [383, 324] on pre "// src/app/api/inngest/route.ts import { serve } from "inngest/next" ; import {…" at bounding box center [453, 398] width 518 height 149
copy span "src/app/api/inngest/route.ts"
click at [193, 773] on summary "Edge runtime" at bounding box center [453, 782] width 520 height 19
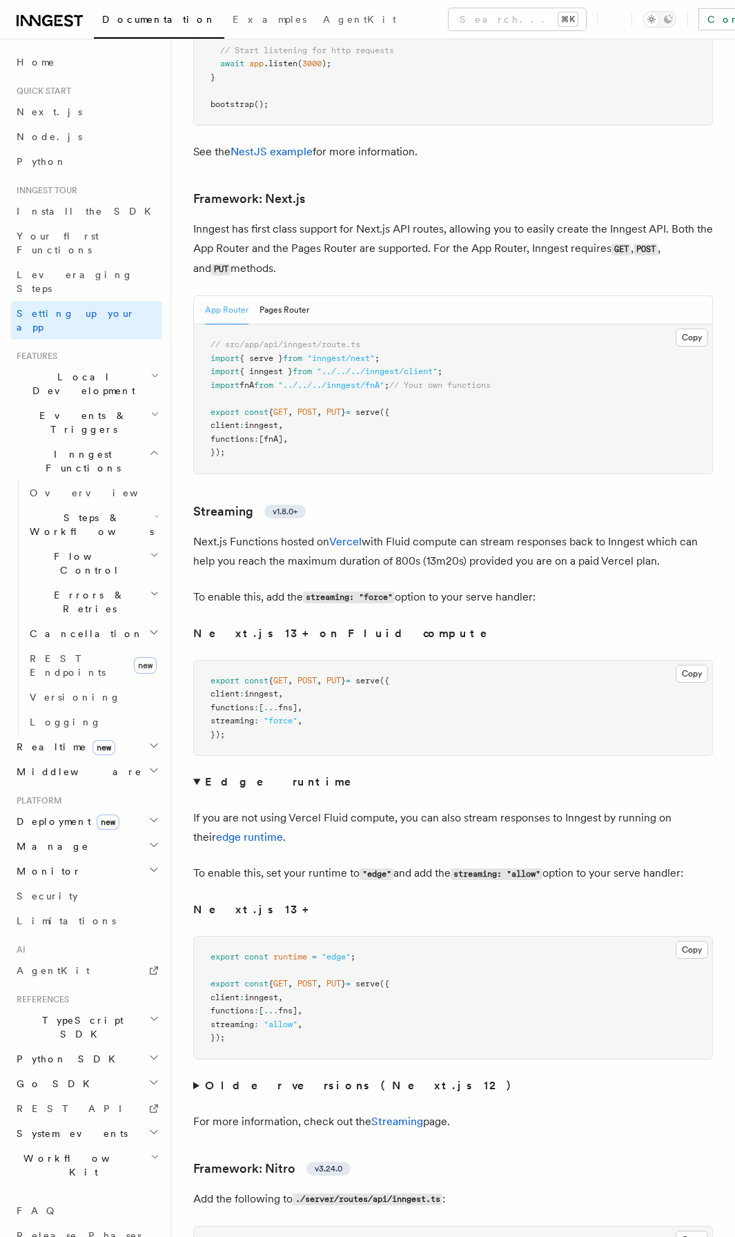
click at [193, 773] on summary "Edge runtime" at bounding box center [453, 782] width 520 height 19
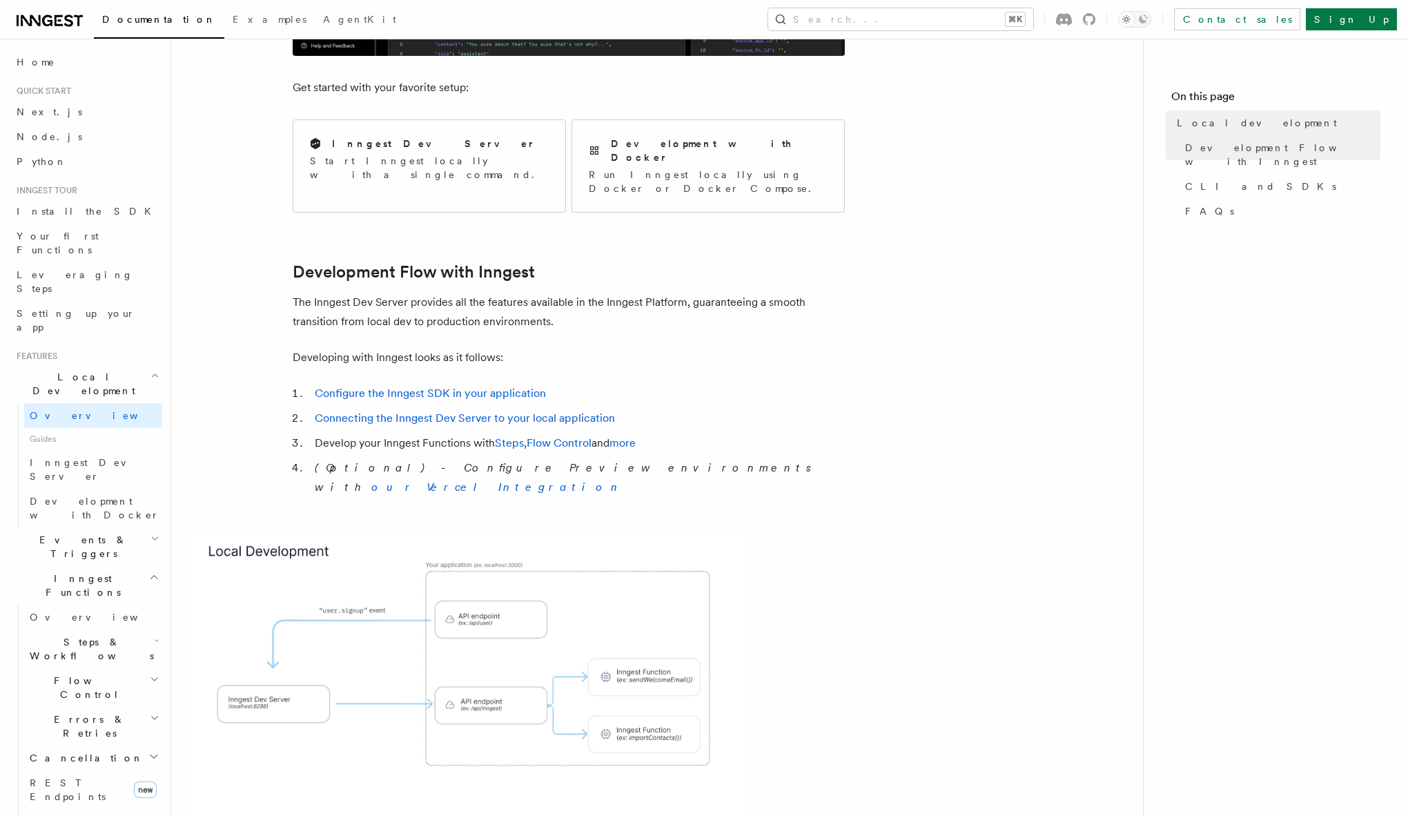
scroll to position [525, 0]
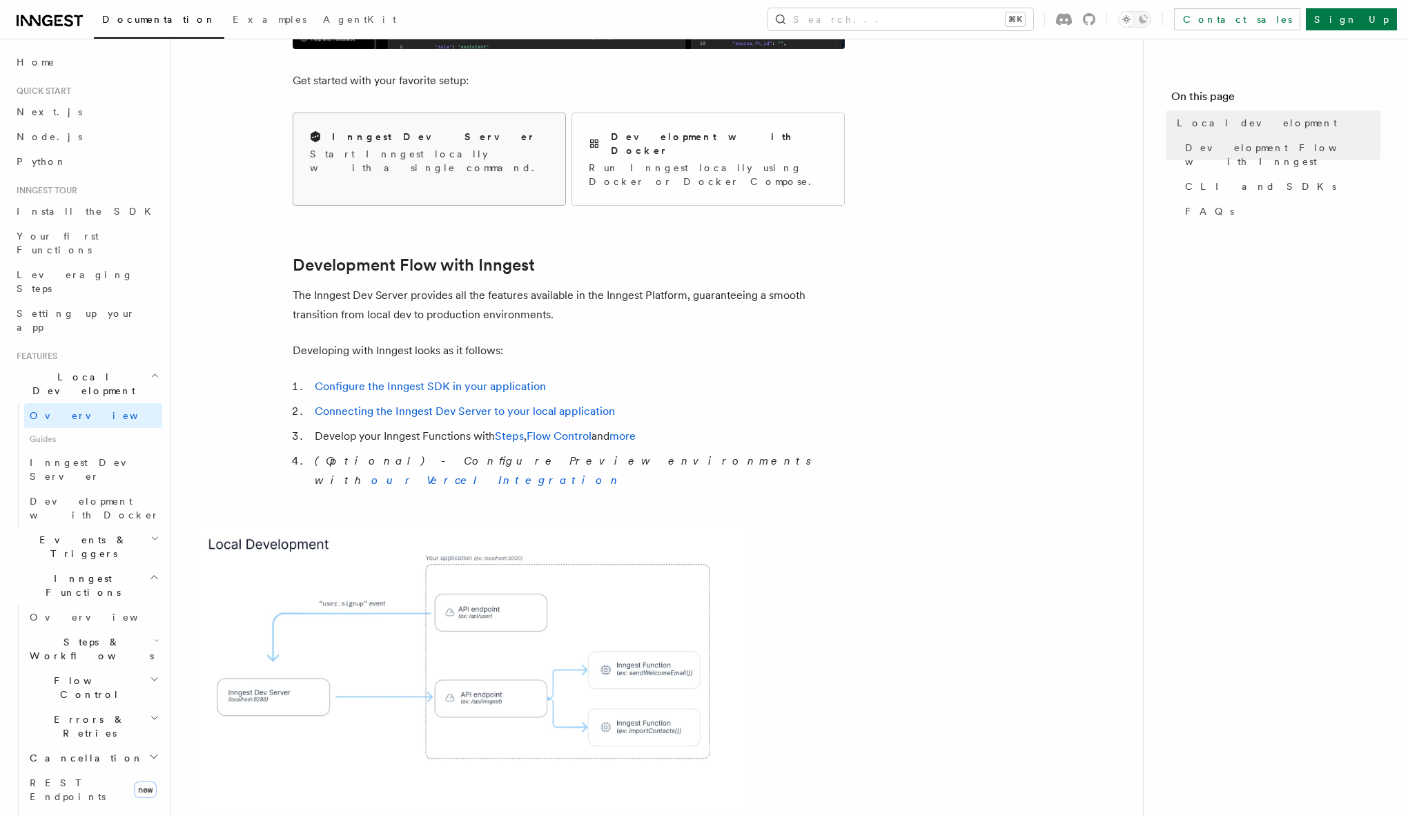
click at [435, 144] on div "Inngest Dev Server Start Inngest locally with a single command." at bounding box center [429, 152] width 239 height 45
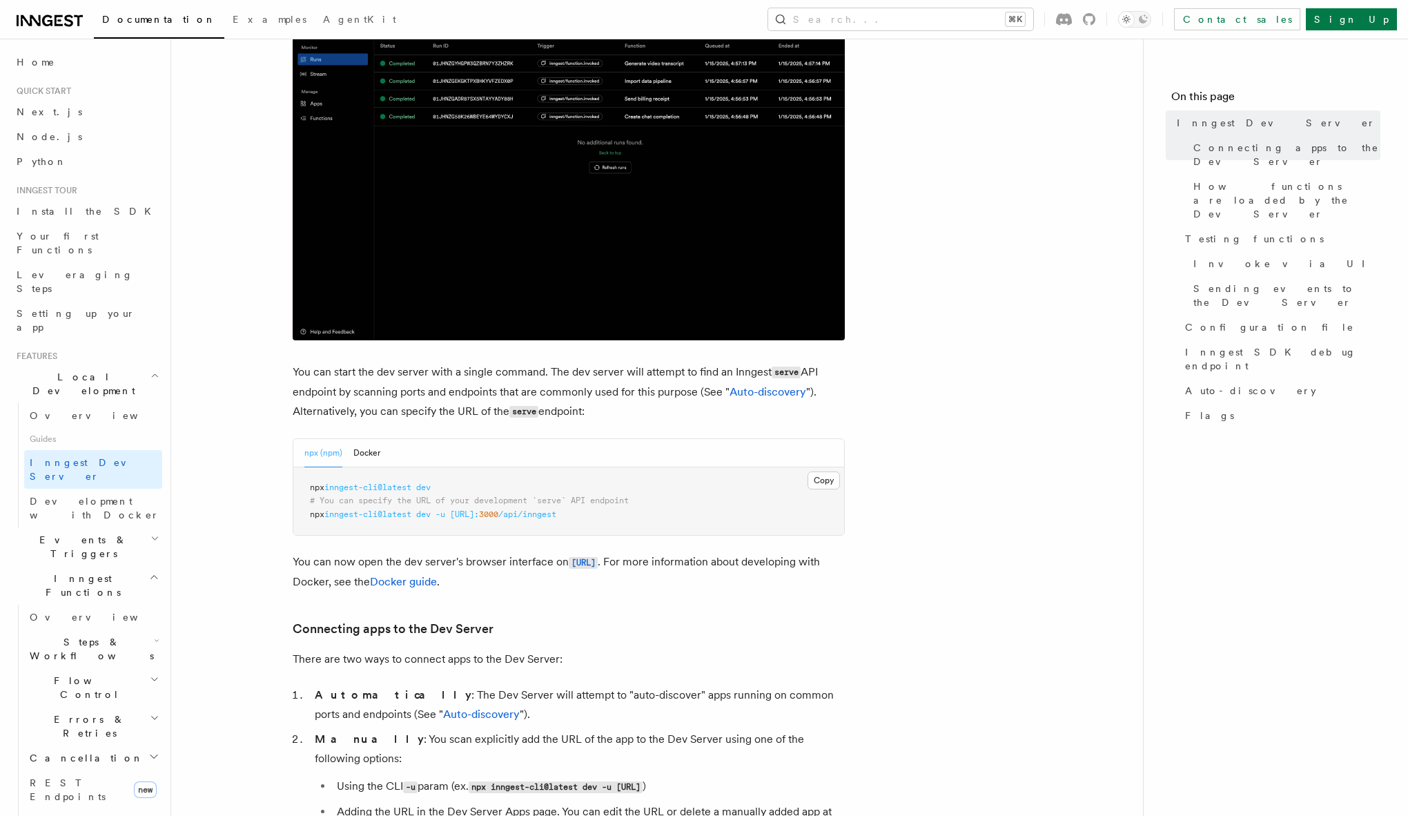
scroll to position [266, 0]
click at [309, 514] on pre "npx inngest-cli@latest dev # You can specify the URL of your development `serve…" at bounding box center [568, 499] width 551 height 68
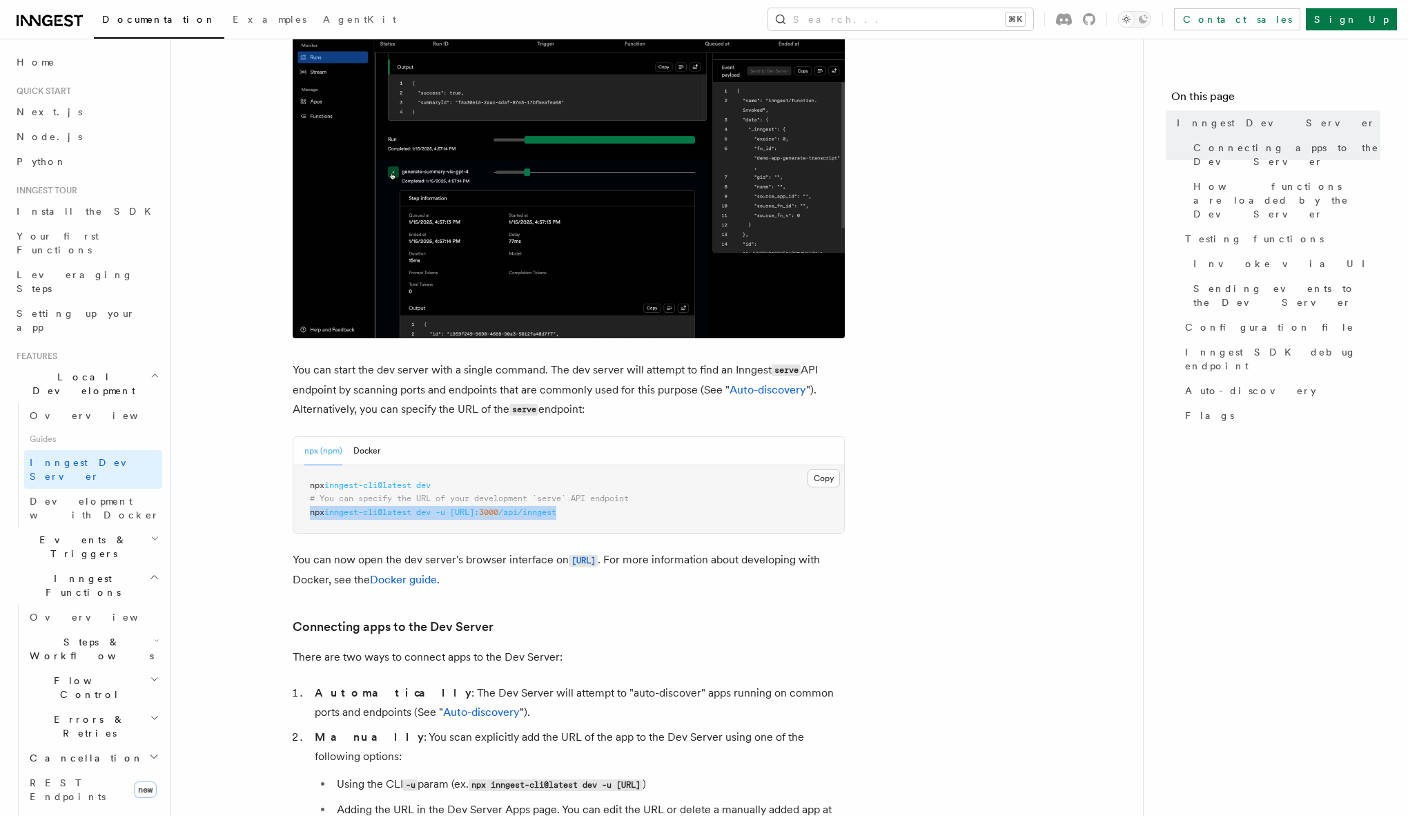
drag, startPoint x: 311, startPoint y: 515, endPoint x: 623, endPoint y: 514, distance: 312.7
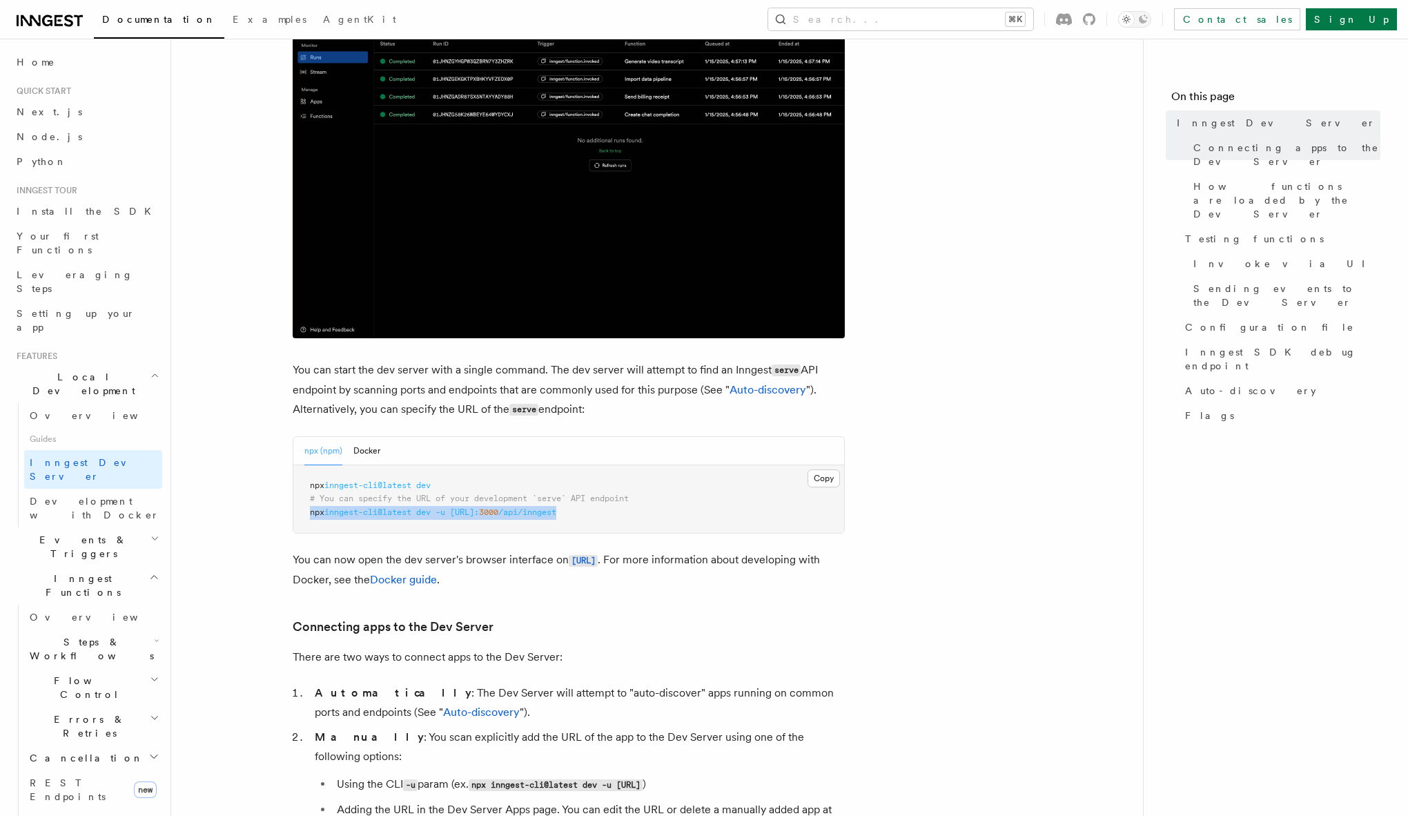
click at [623, 514] on pre "npx inngest-cli@latest dev # You can specify the URL of your development `serve…" at bounding box center [568, 499] width 551 height 68
copy span "npx inngest-cli@latest dev -u http://localhost: 3000 /api/inngest"
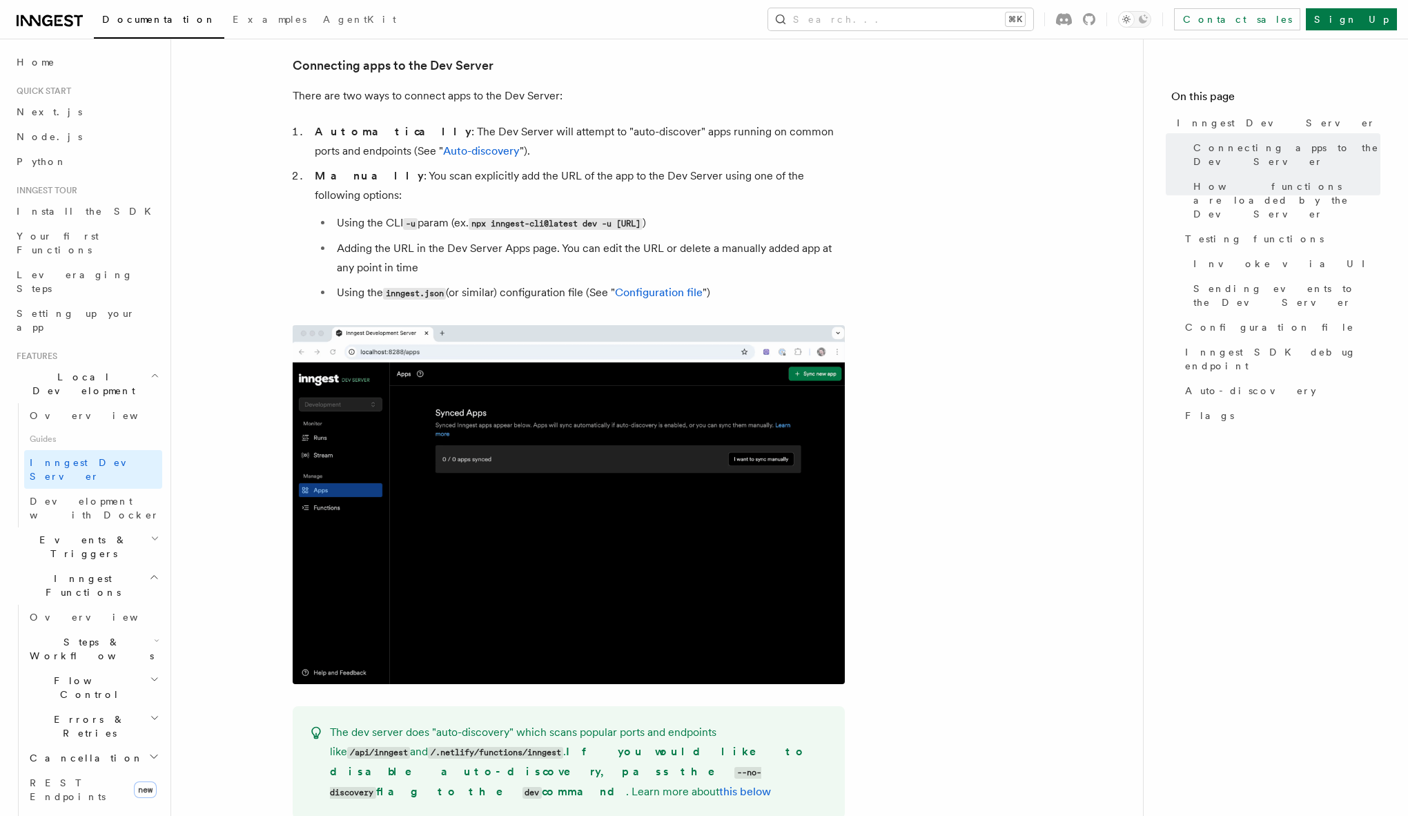
scroll to position [828, 0]
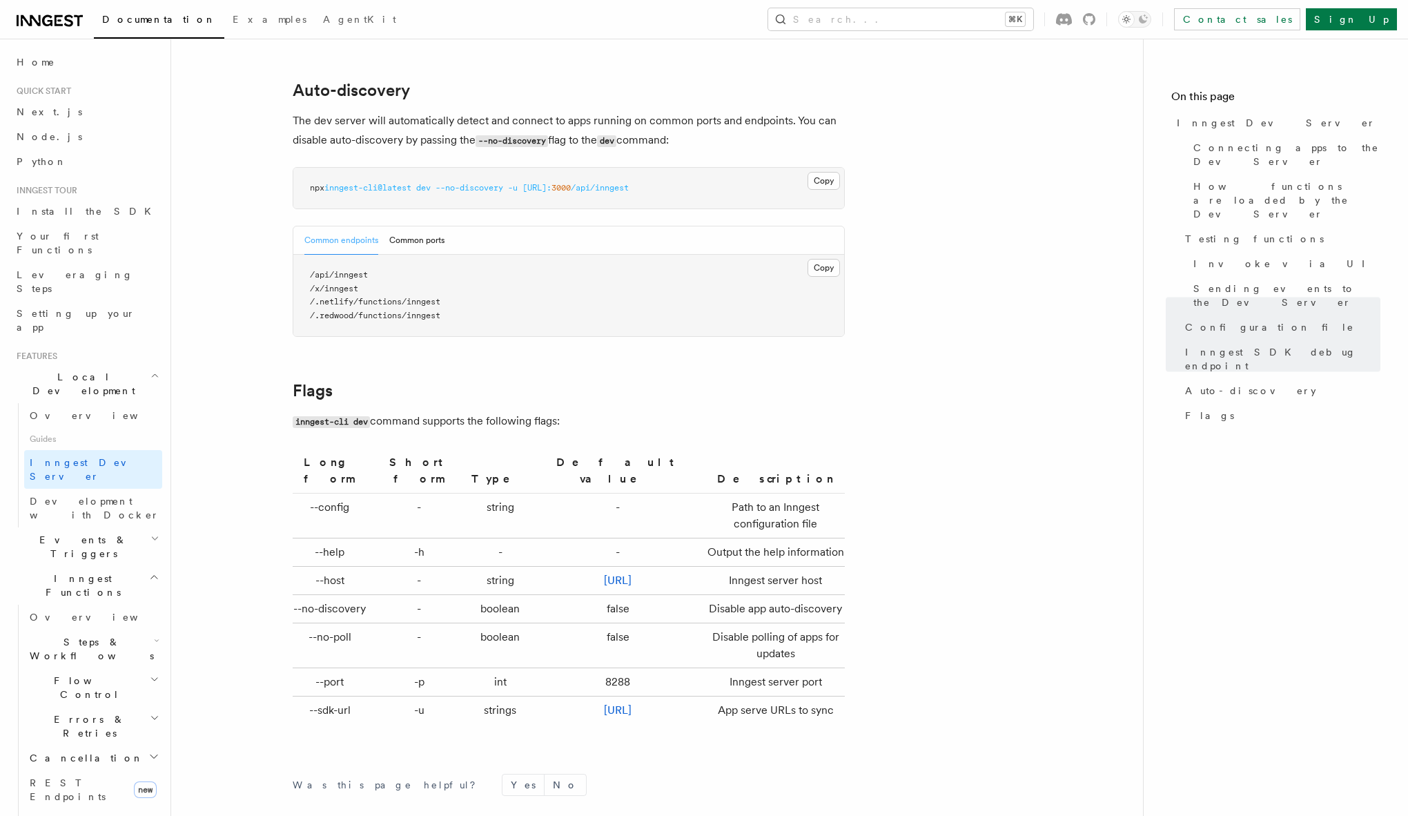
scroll to position [4247, 0]
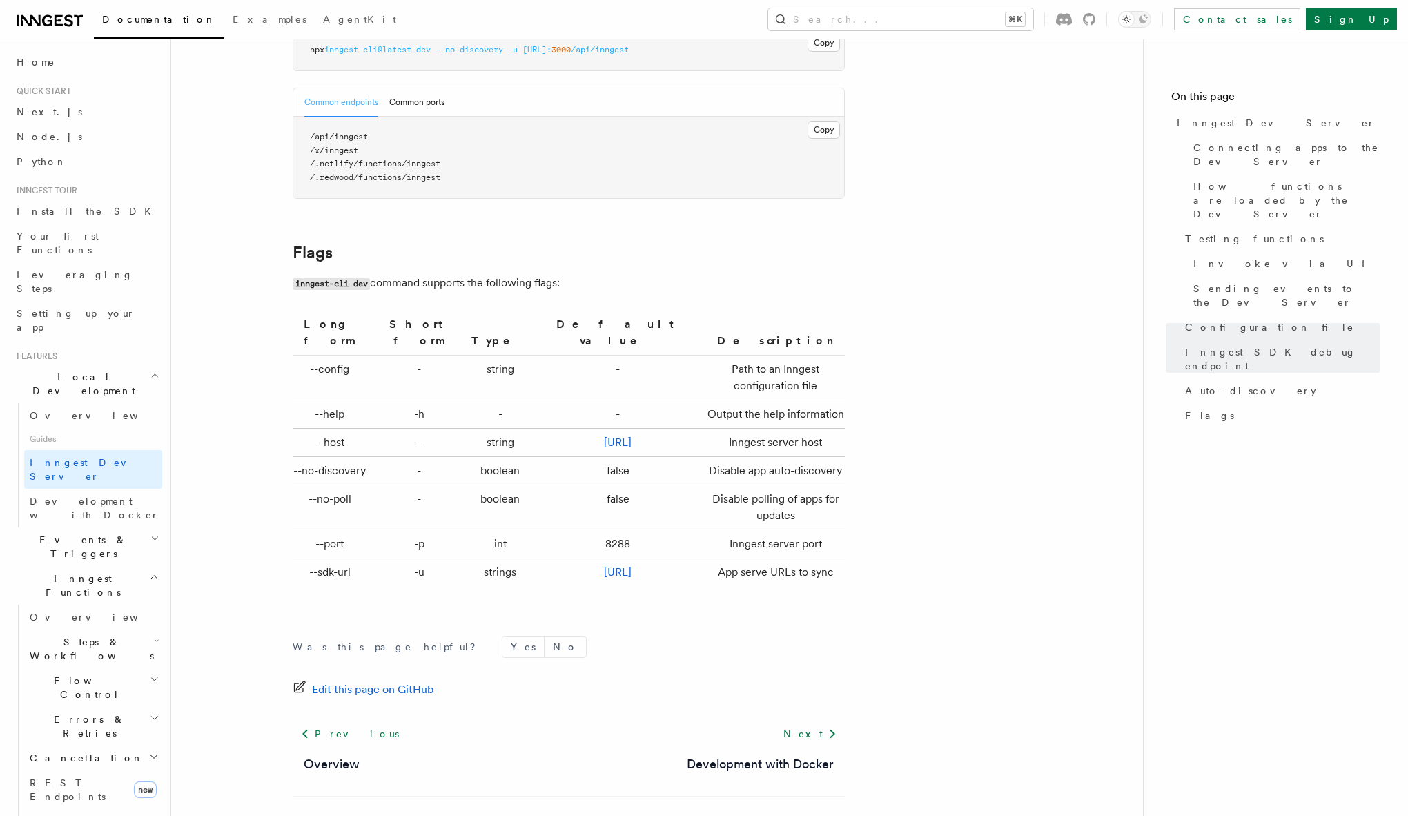
scroll to position [4422, 0]
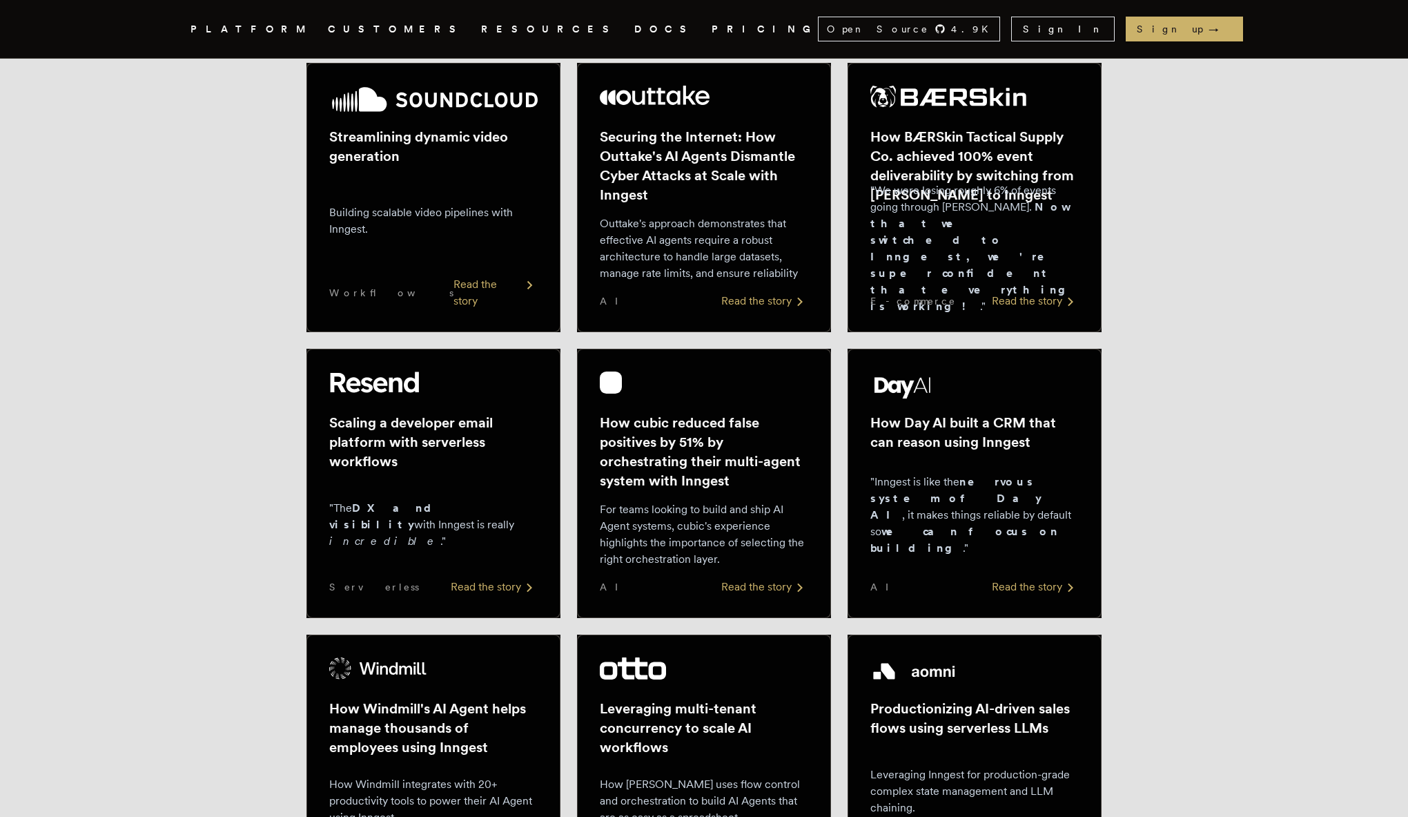
scroll to position [283, 0]
